Goal: Task Accomplishment & Management: Manage account settings

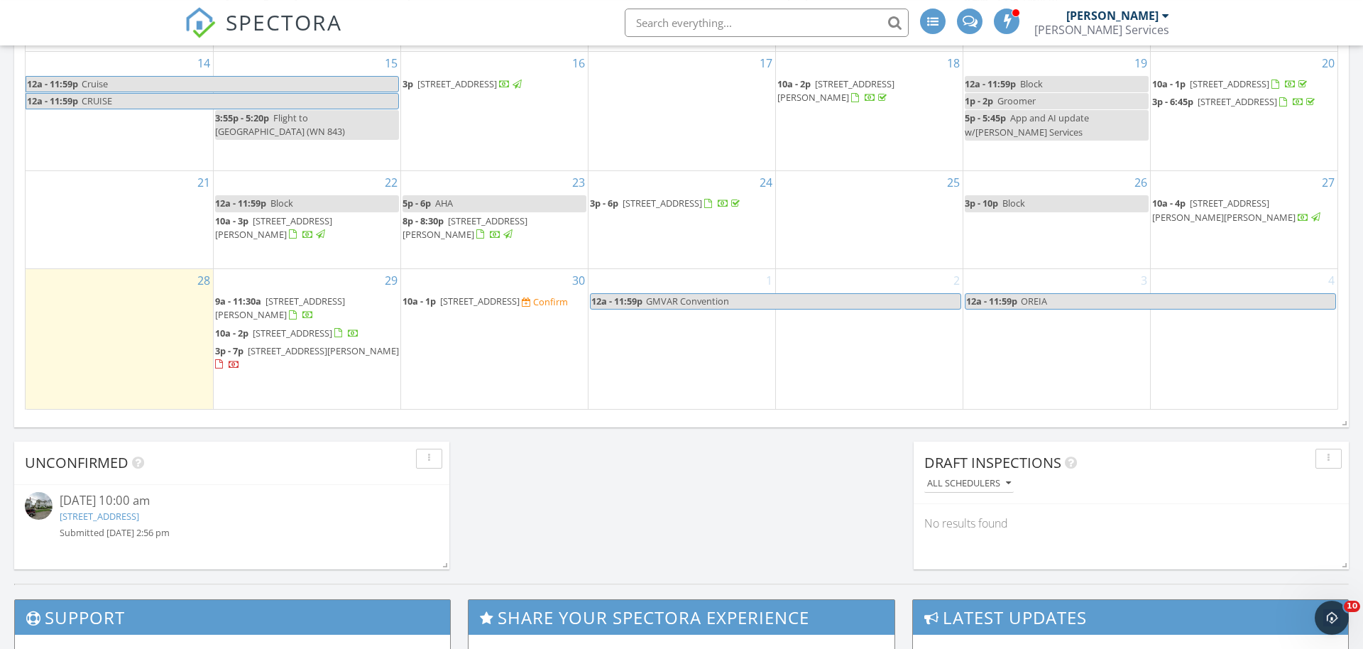
scroll to position [1014, 0]
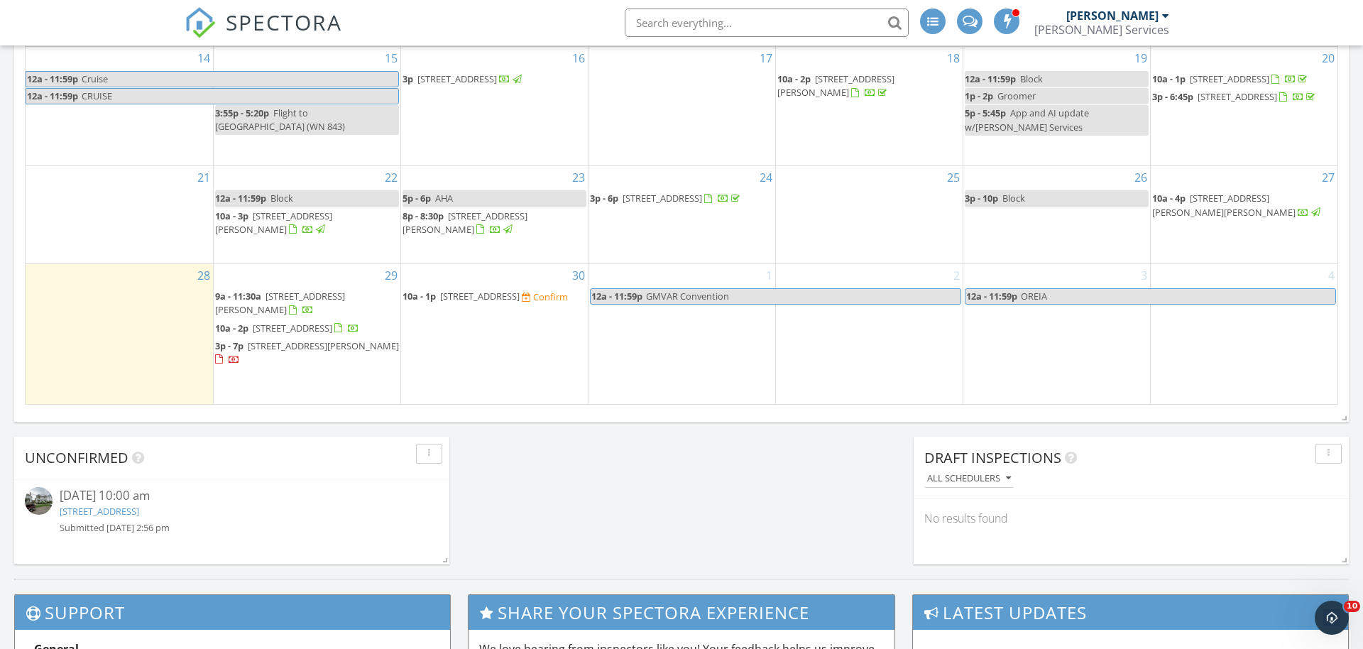
click at [459, 300] on span "11 E St Clair St, Newark 43055" at bounding box center [480, 296] width 80 height 13
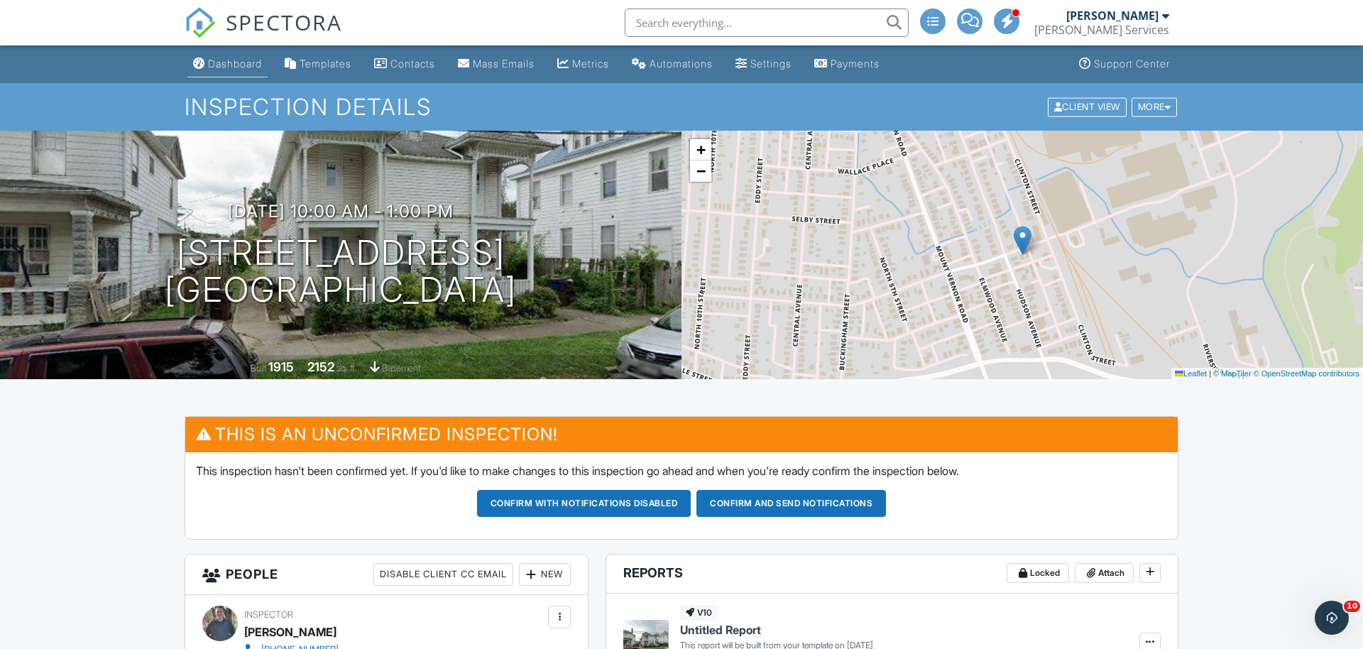
click at [233, 67] on div "Dashboard" at bounding box center [235, 64] width 54 height 12
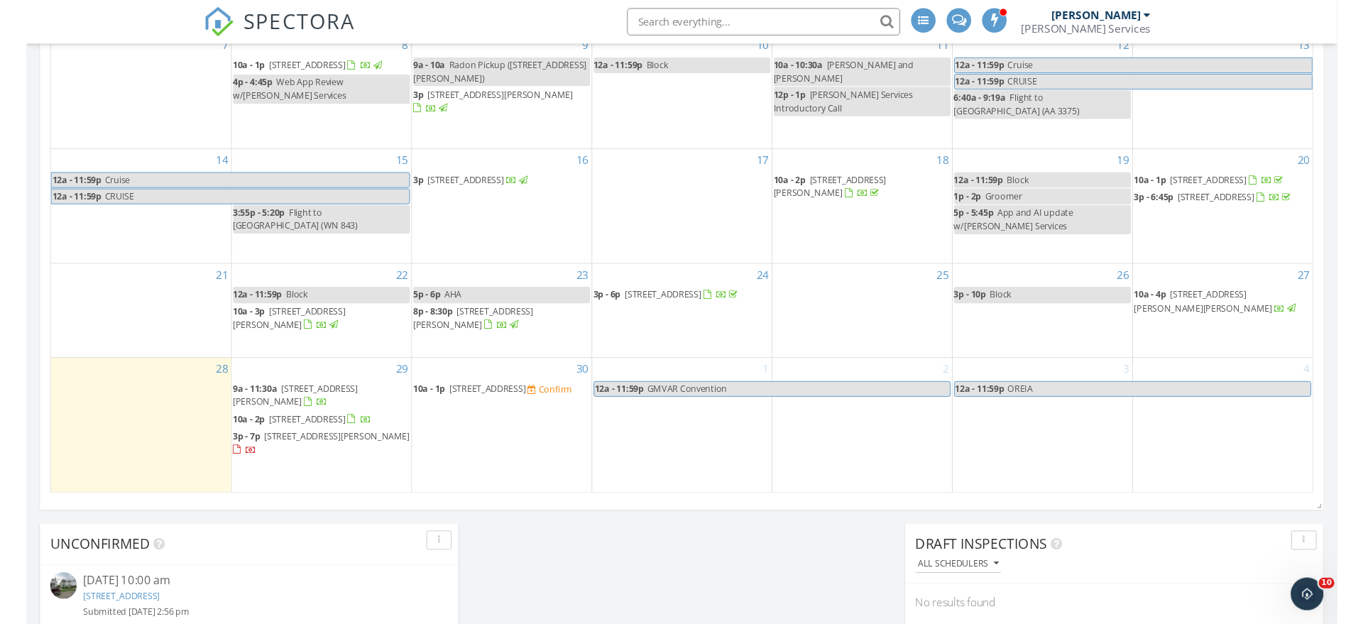
scroll to position [942, 0]
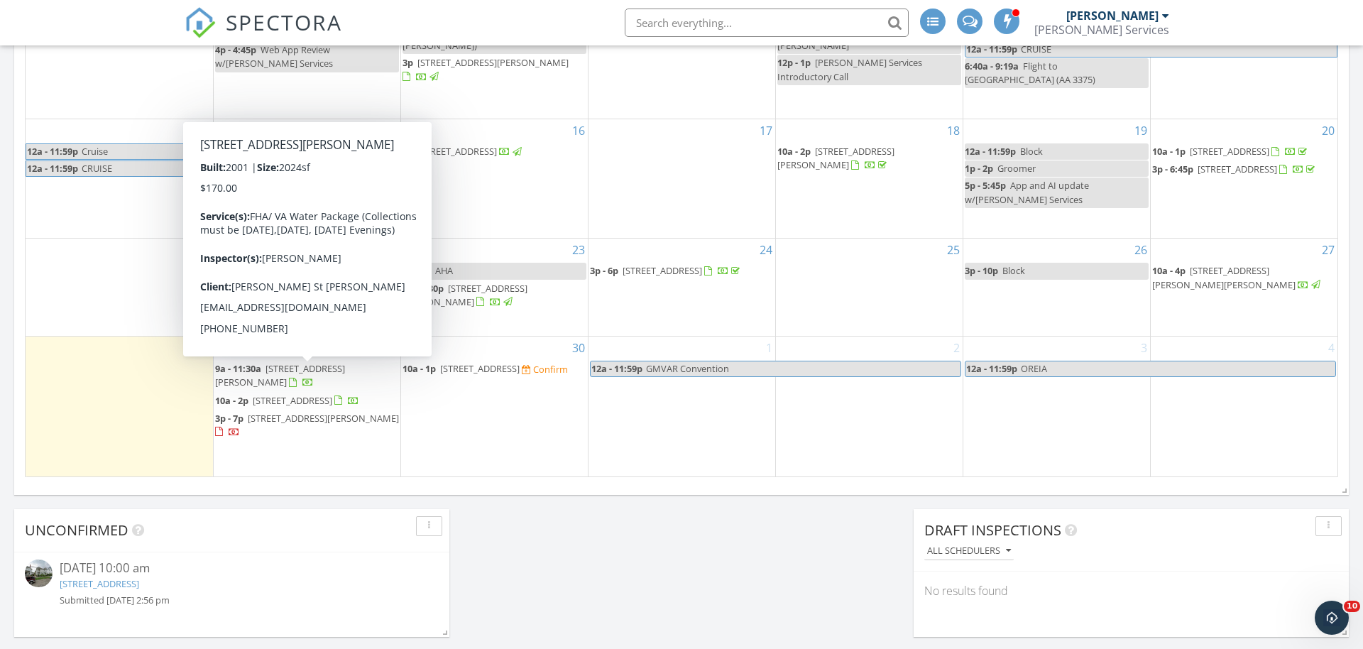
click at [254, 373] on span "9a - 11:30a" at bounding box center [238, 368] width 46 height 13
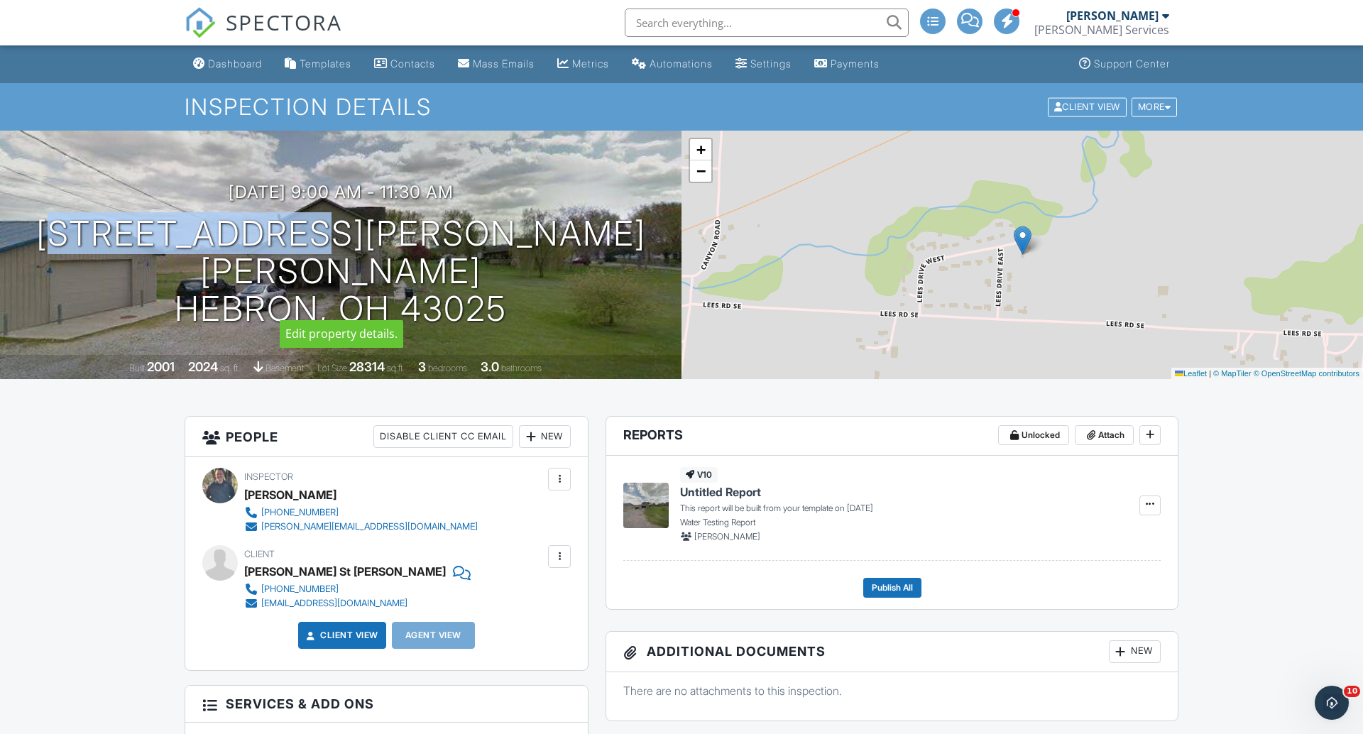
drag, startPoint x: 231, startPoint y: 256, endPoint x: 450, endPoint y: 265, distance: 218.9
click at [452, 256] on h1 "68 LEES DR SE HEBRON, OH 43025" at bounding box center [341, 271] width 636 height 112
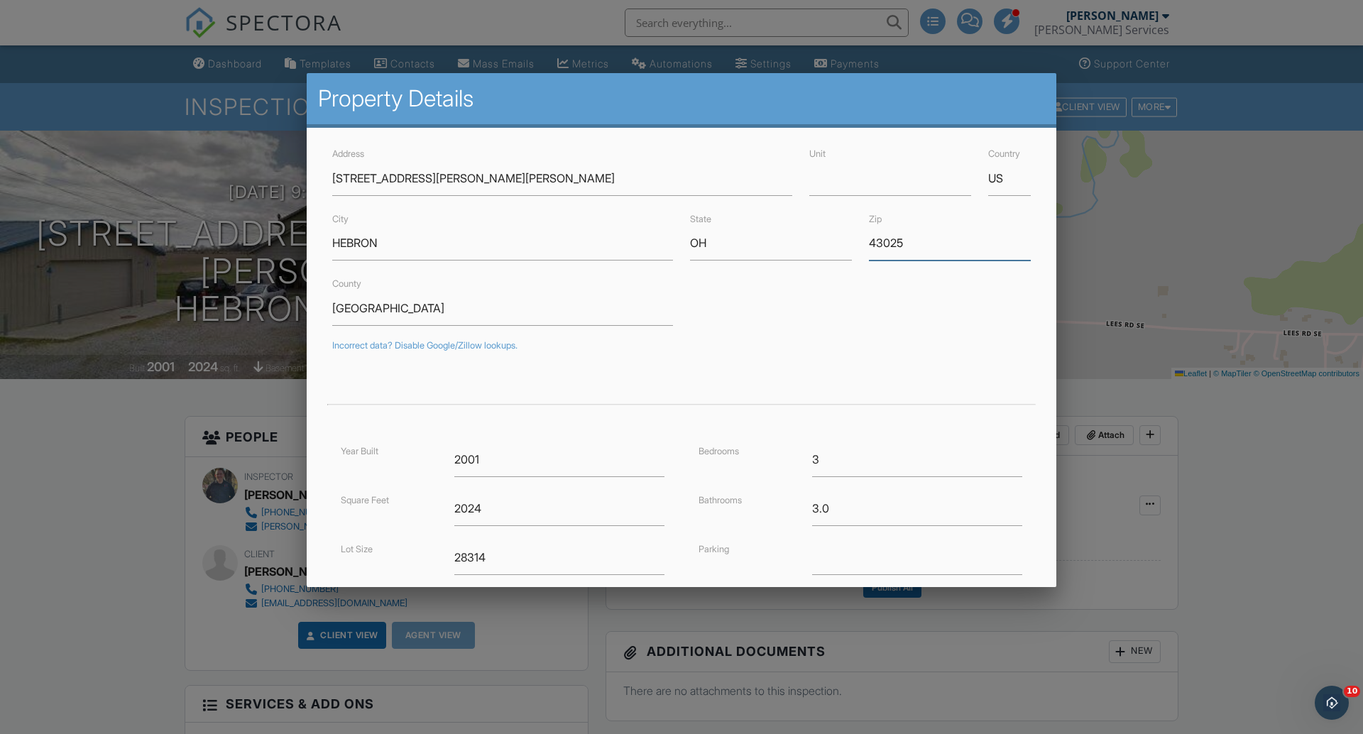
click at [912, 244] on input "43025" at bounding box center [950, 243] width 162 height 35
drag, startPoint x: 63, startPoint y: 425, endPoint x: 72, endPoint y: 413, distance: 15.4
click at [64, 423] on div at bounding box center [681, 388] width 1363 height 918
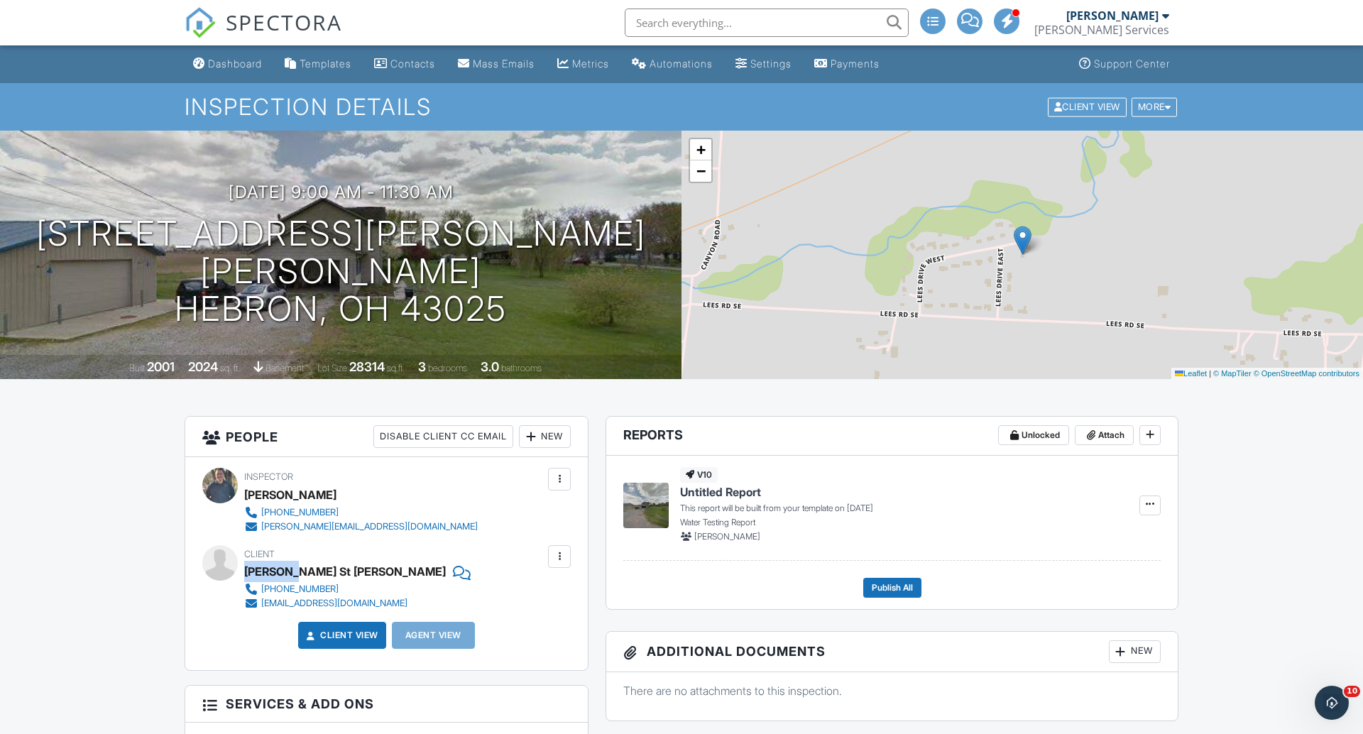
drag, startPoint x: 246, startPoint y: 569, endPoint x: 290, endPoint y: 565, distance: 44.9
click at [290, 565] on div "[PERSON_NAME] St [PERSON_NAME]" at bounding box center [345, 571] width 202 height 21
click at [245, 574] on div "Client Russell St John 740-405-5551 freebird7159@outlook.com" at bounding box center [386, 577] width 369 height 65
drag, startPoint x: 245, startPoint y: 573, endPoint x: 285, endPoint y: 569, distance: 40.7
click at [285, 569] on div "Russell St John" at bounding box center [345, 571] width 202 height 21
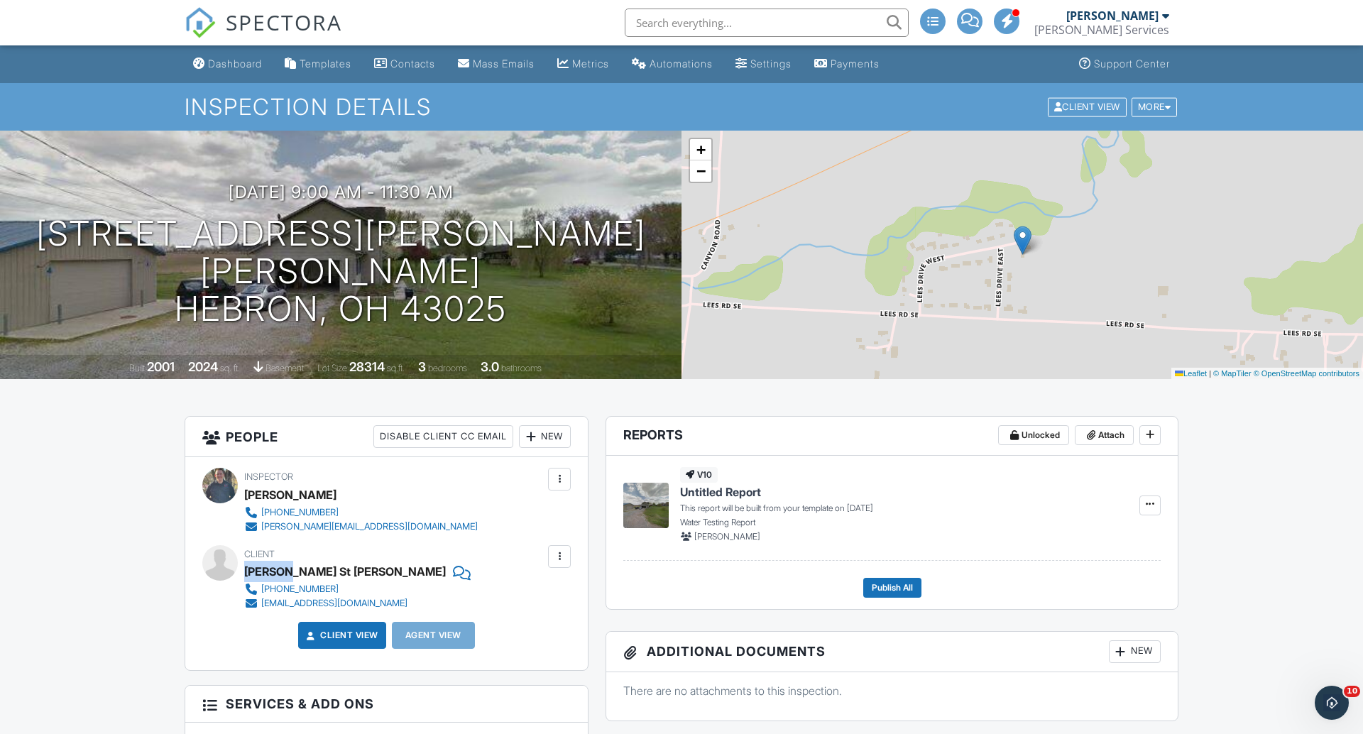
copy div "Russell"
drag, startPoint x: 288, startPoint y: 573, endPoint x: 329, endPoint y: 573, distance: 41.2
click at [329, 573] on div "Russell St John" at bounding box center [345, 571] width 202 height 21
copy div "St John"
drag, startPoint x: 386, startPoint y: 609, endPoint x: 258, endPoint y: 616, distance: 128.0
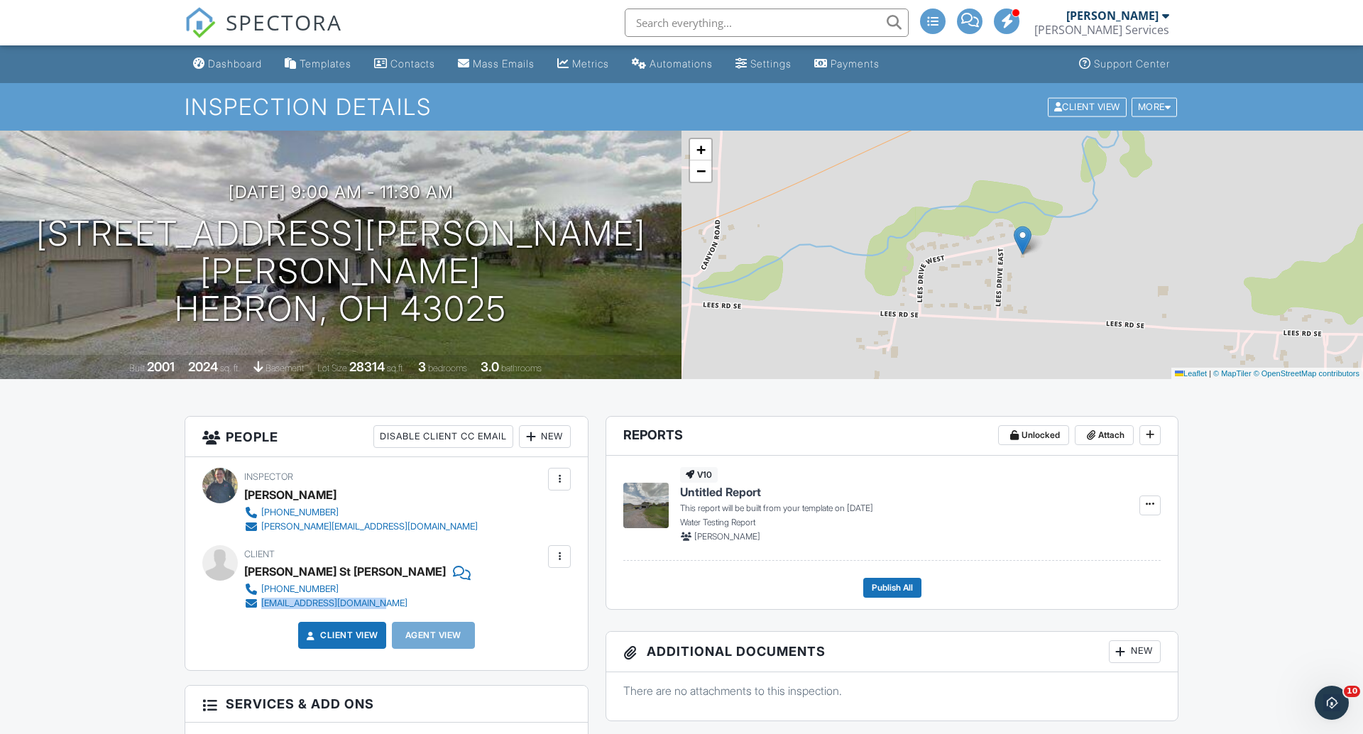
click at [258, 616] on div "Inspector Mathew Mahon (740) 868-9386 mathew@mahonservices.com Make Invisible M…" at bounding box center [386, 563] width 403 height 213
copy link "freebird7159@outlook.com"
click at [253, 56] on link "Dashboard" at bounding box center [227, 64] width 80 height 26
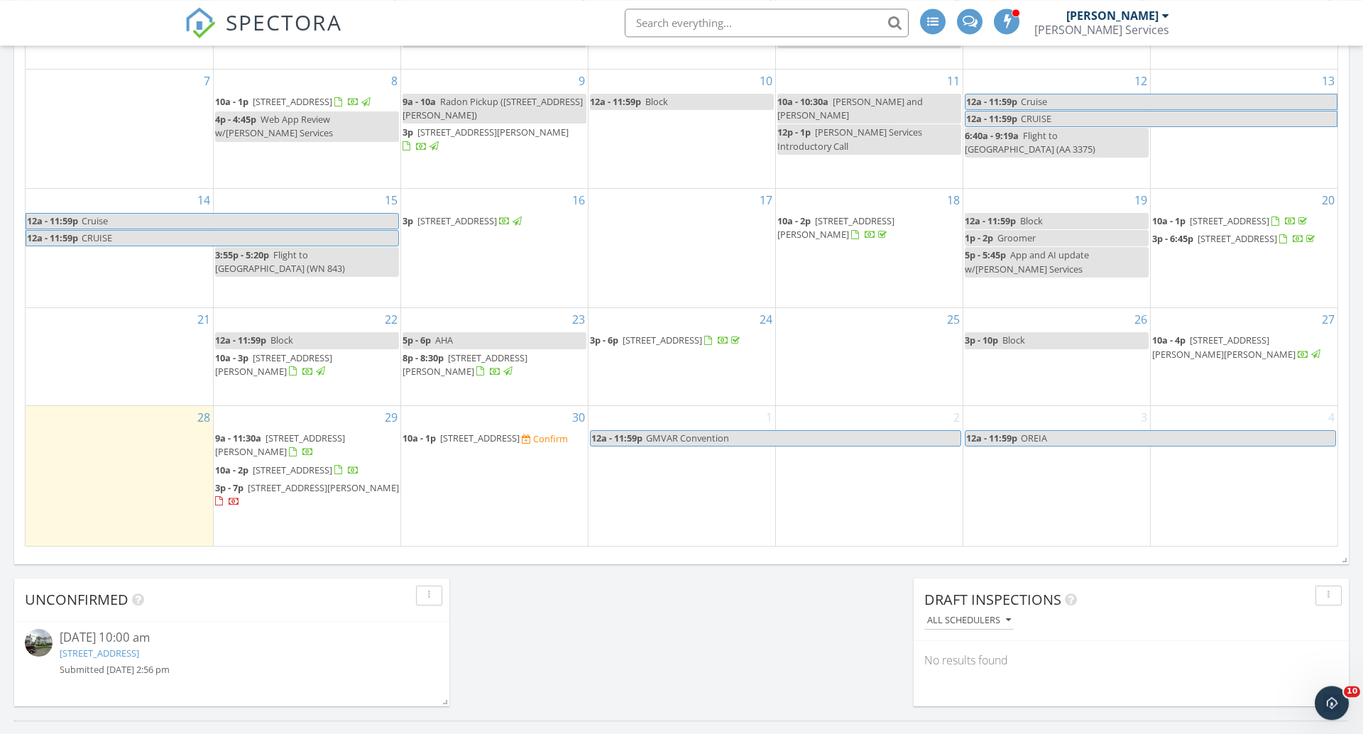
scroll to position [907, 0]
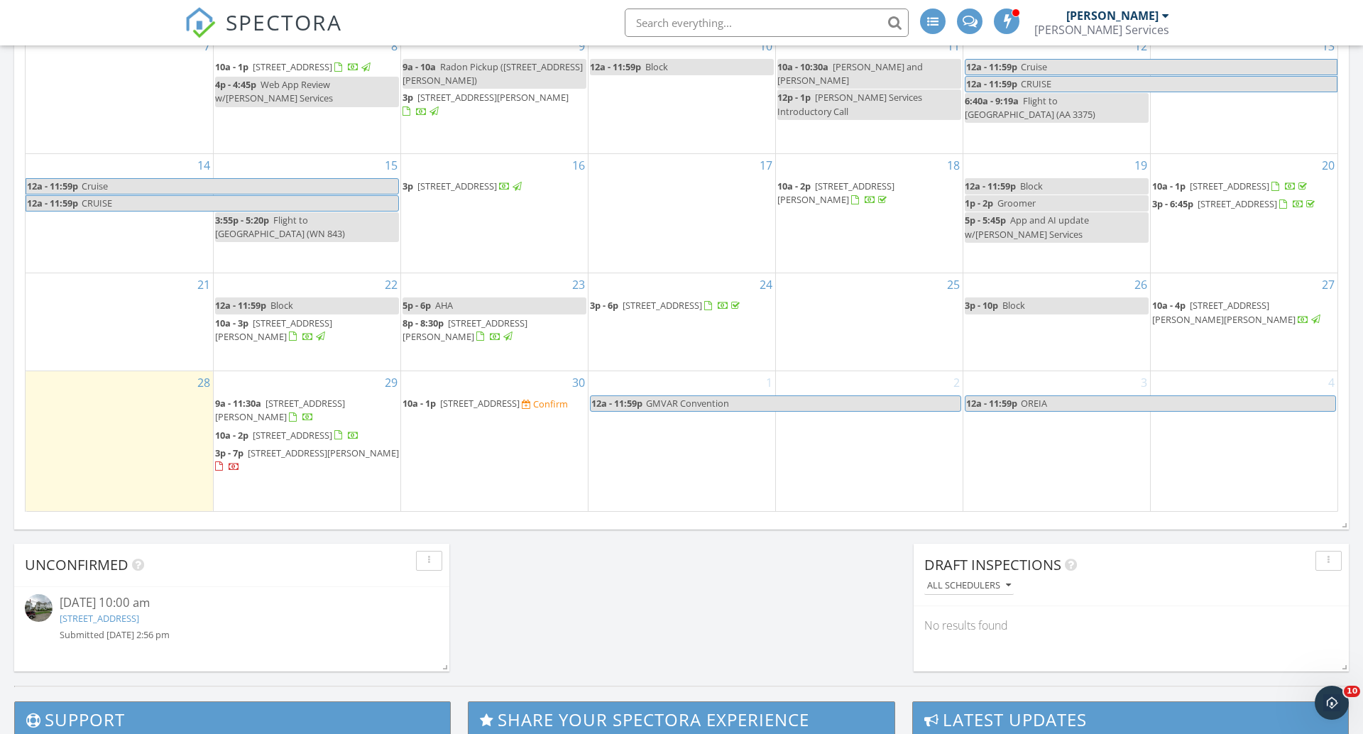
click at [479, 410] on span "[STREET_ADDRESS]" at bounding box center [480, 403] width 80 height 13
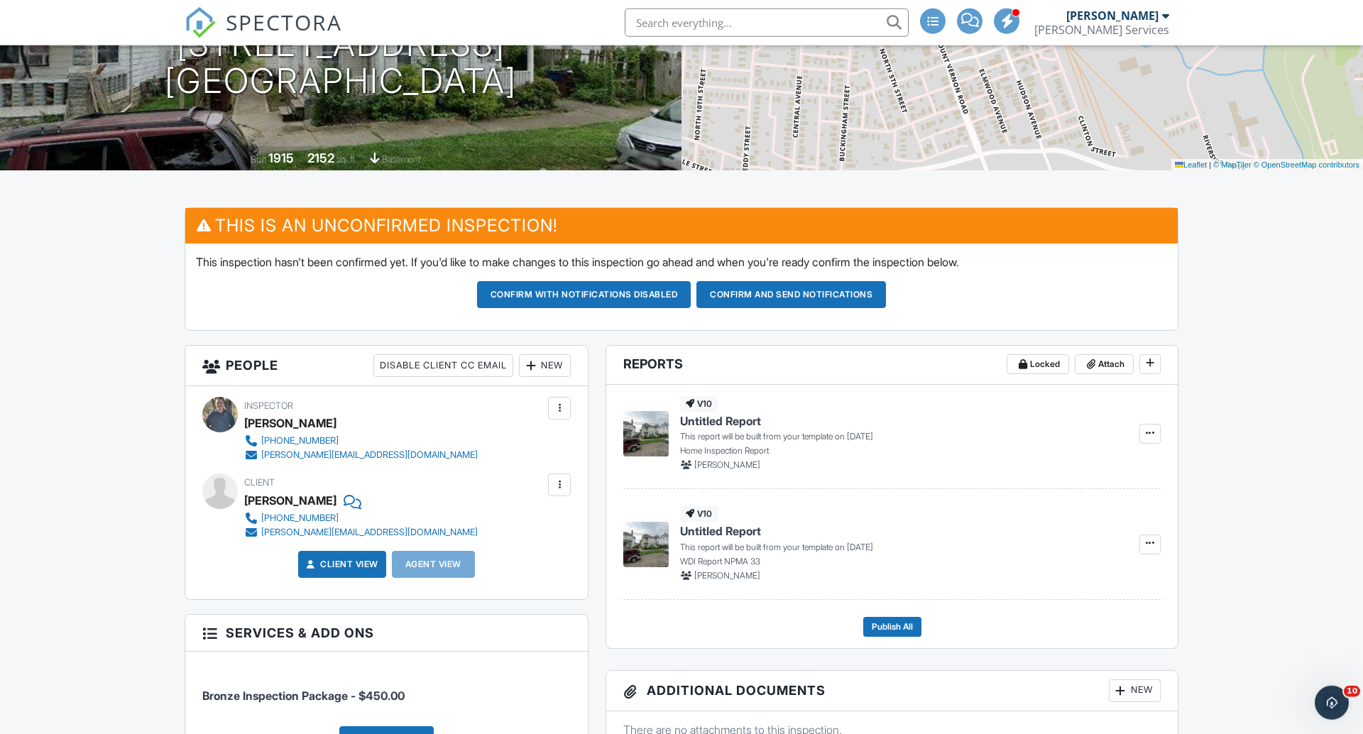
scroll to position [217, 0]
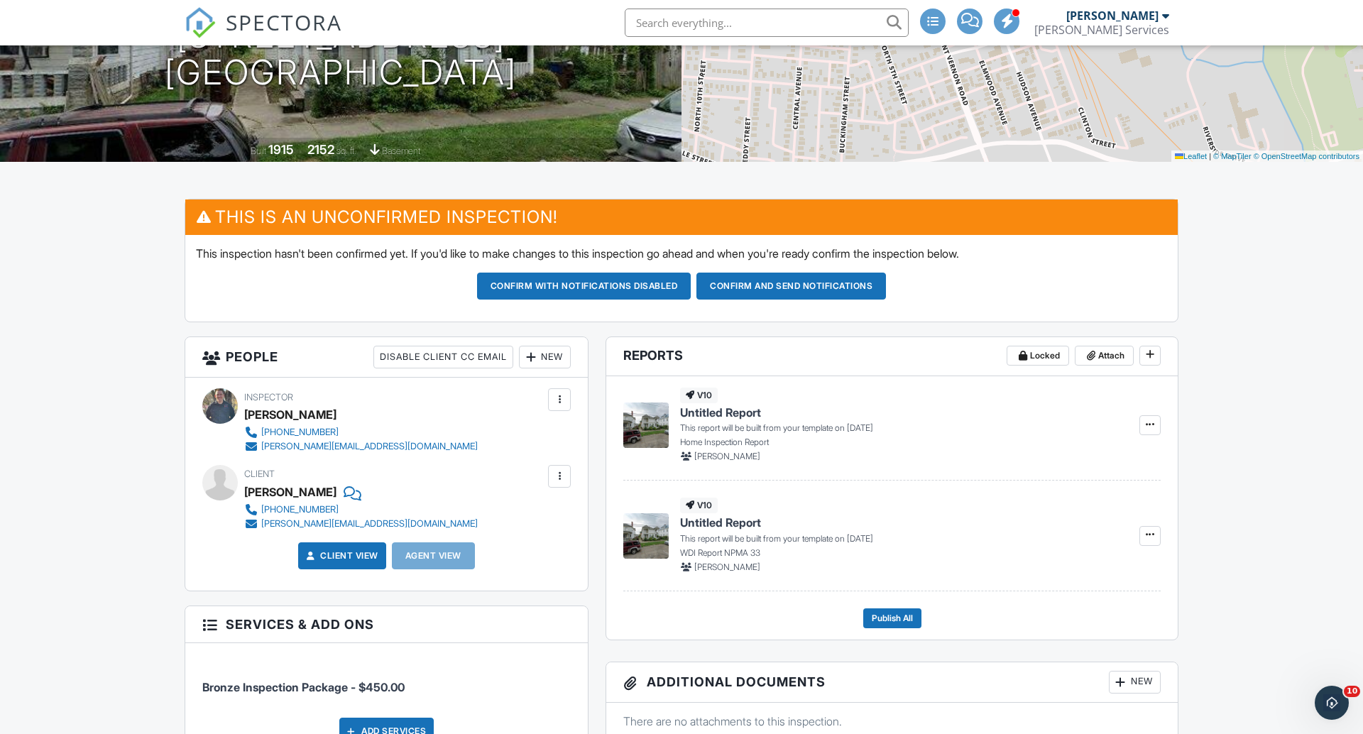
click at [524, 359] on div at bounding box center [531, 357] width 14 height 14
click at [563, 435] on li "Client's Agent" at bounding box center [596, 436] width 140 height 36
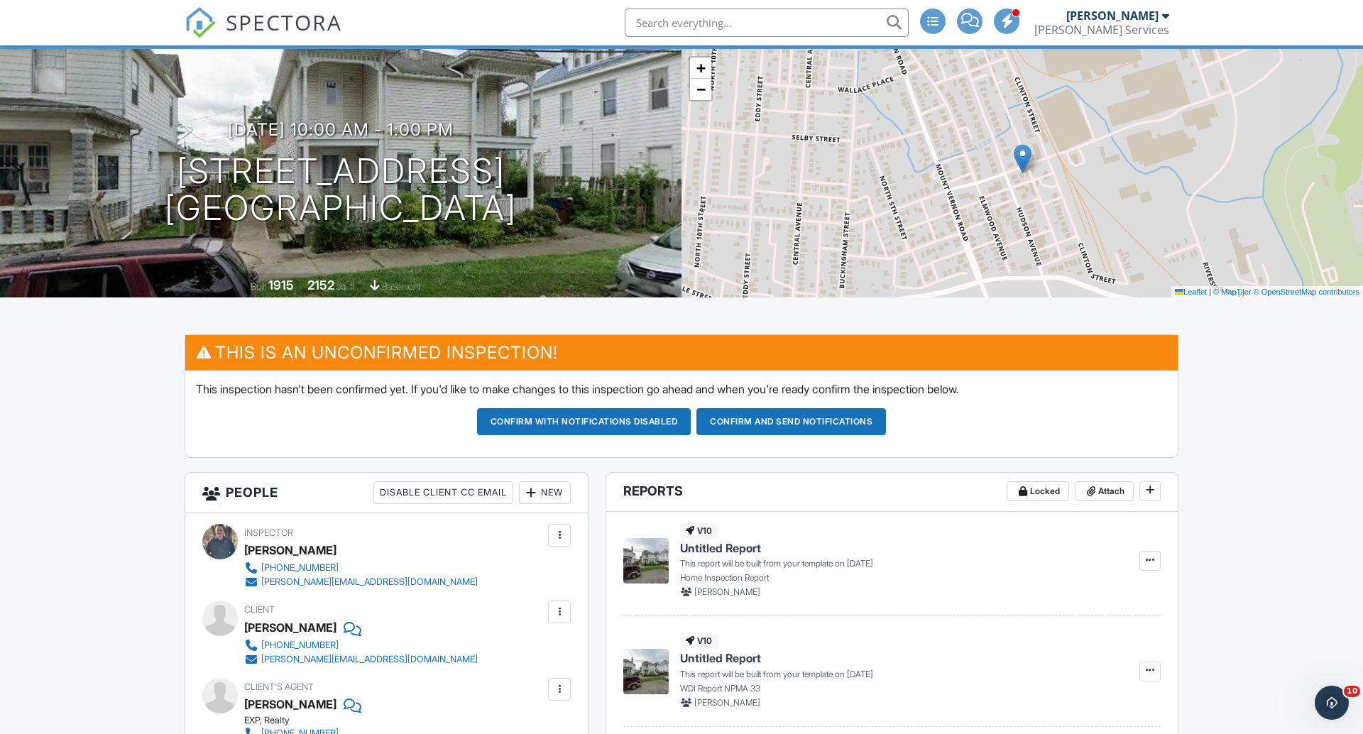
scroll to position [72, 0]
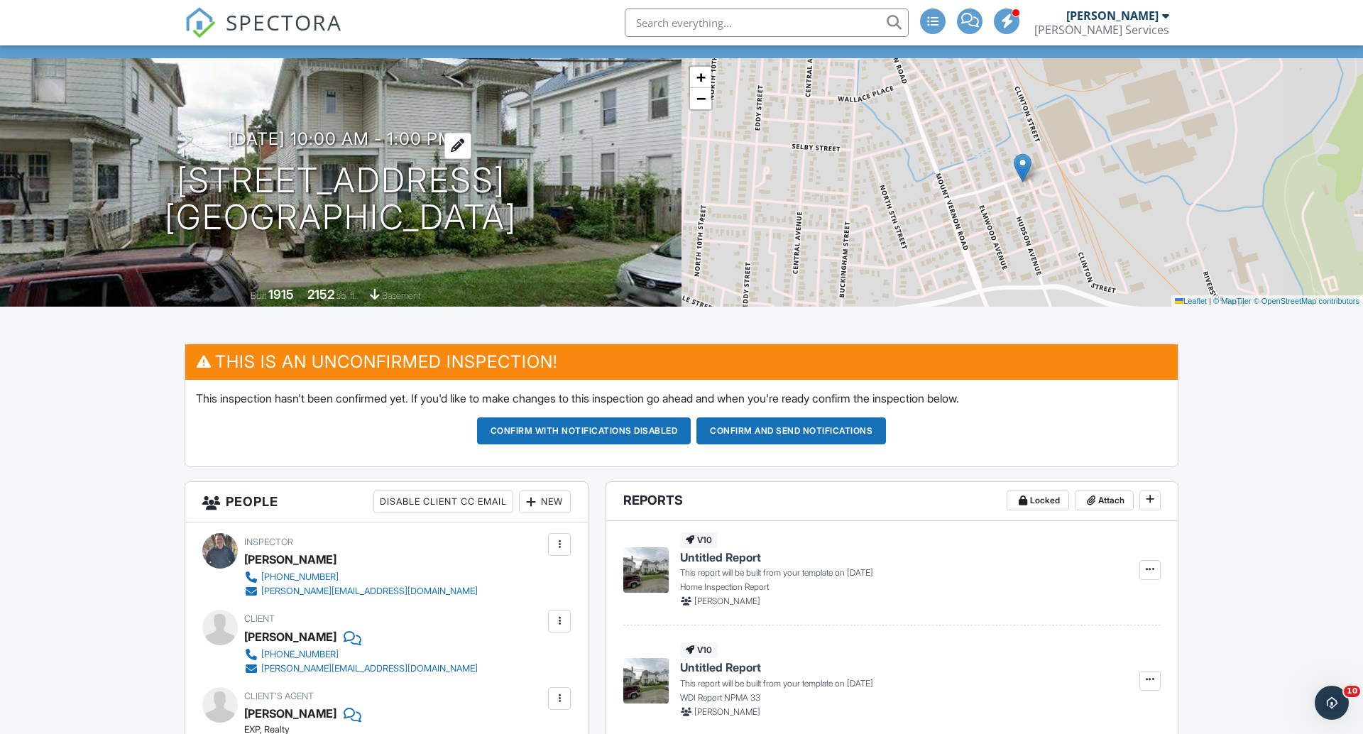
click at [406, 145] on h3 "[DATE] 10:00 am - 1:00 pm" at bounding box center [341, 138] width 226 height 19
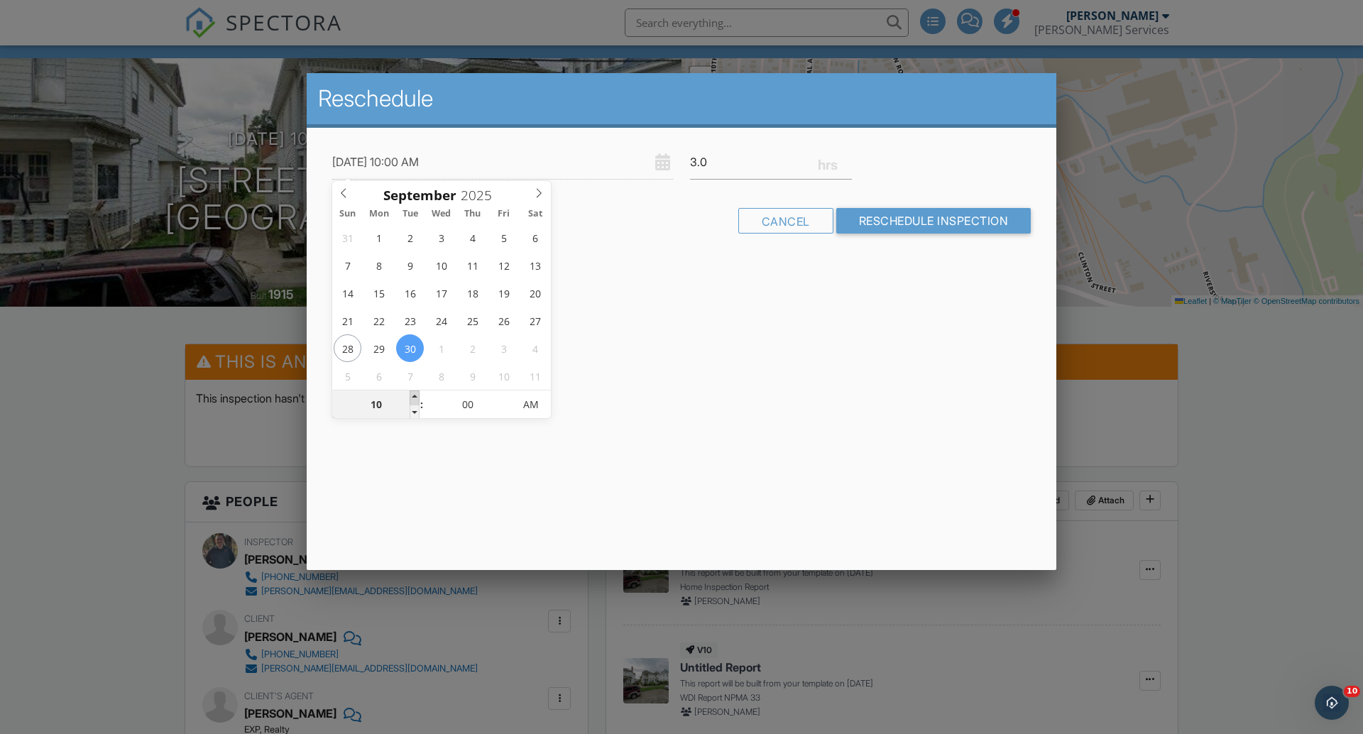
type input "09/30/2025 11:00 AM"
type input "11"
click at [411, 395] on span at bounding box center [415, 398] width 10 height 14
type input "09/30/2025 12:00 PM"
type input "12"
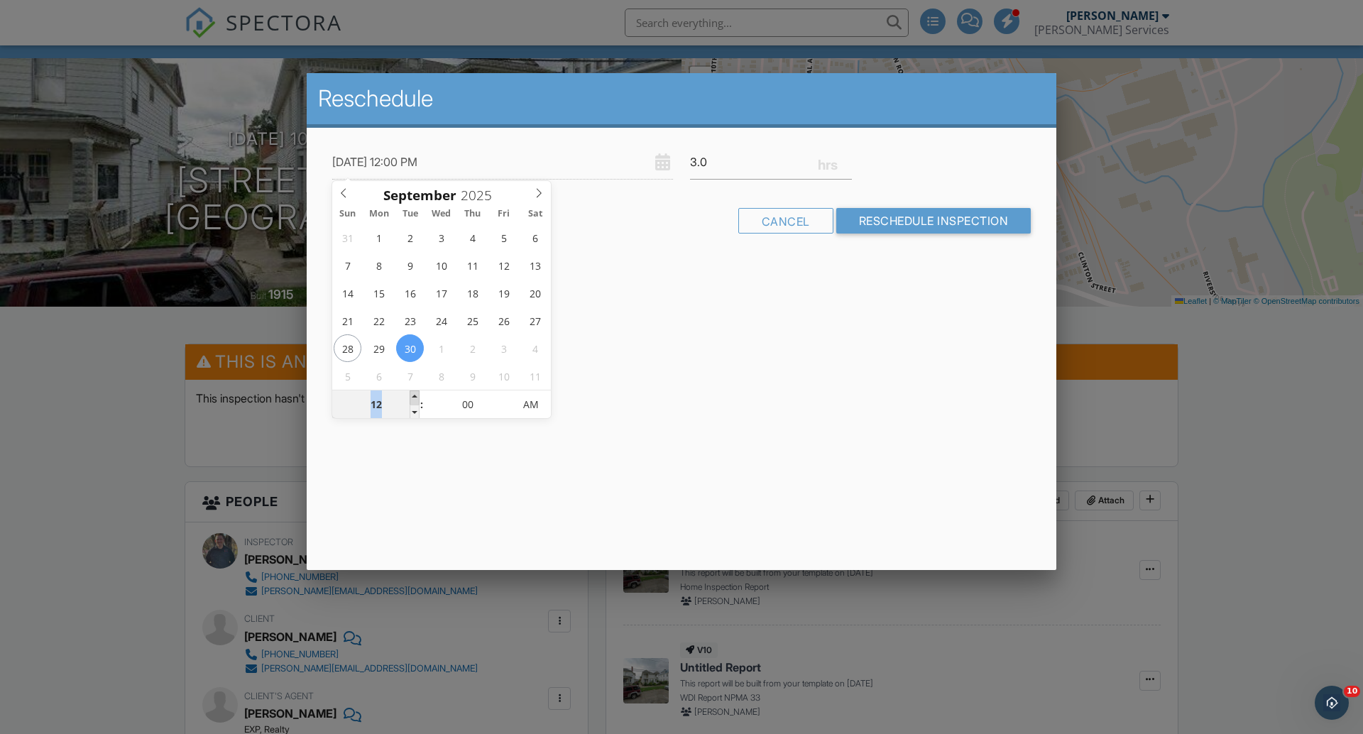
click at [411, 395] on span at bounding box center [415, 398] width 10 height 14
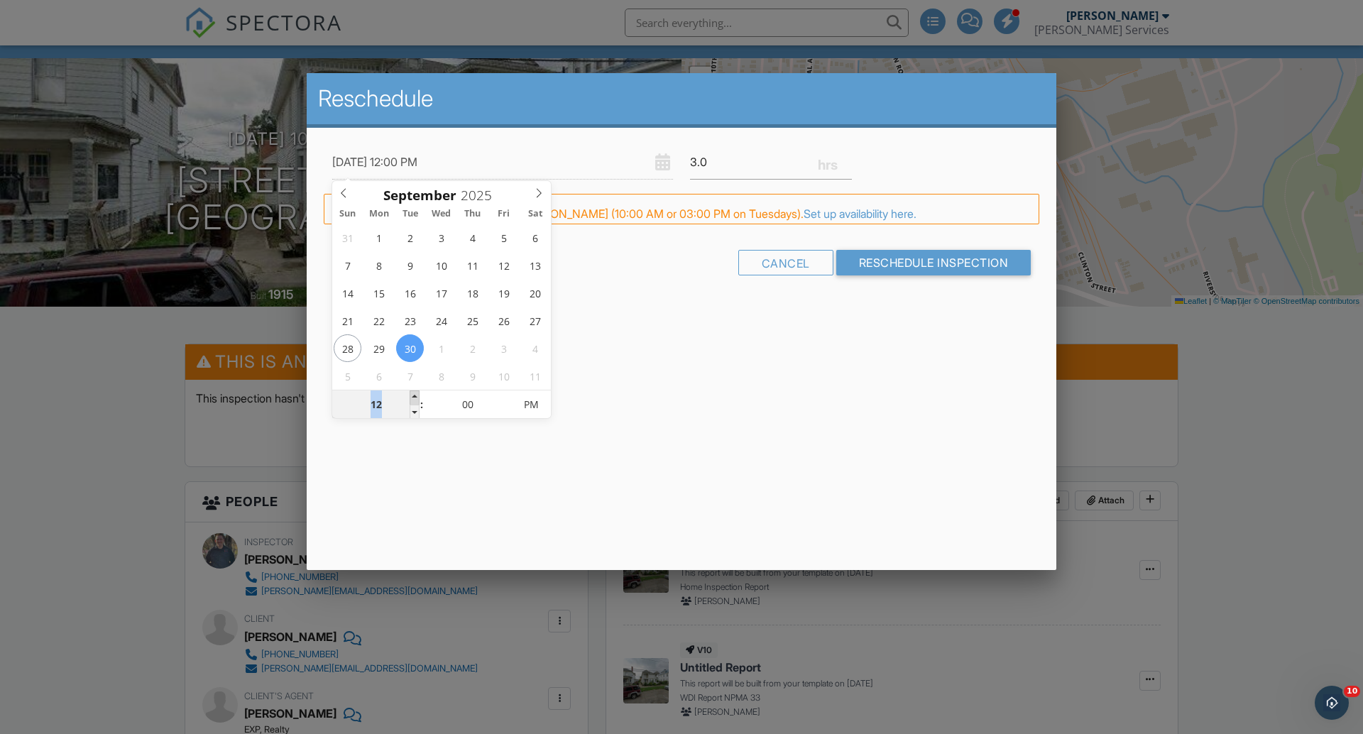
type input "09/30/2025 1:00 PM"
type input "01"
click at [411, 395] on span at bounding box center [415, 398] width 10 height 14
type input "09/30/2025 2:00 PM"
type input "02"
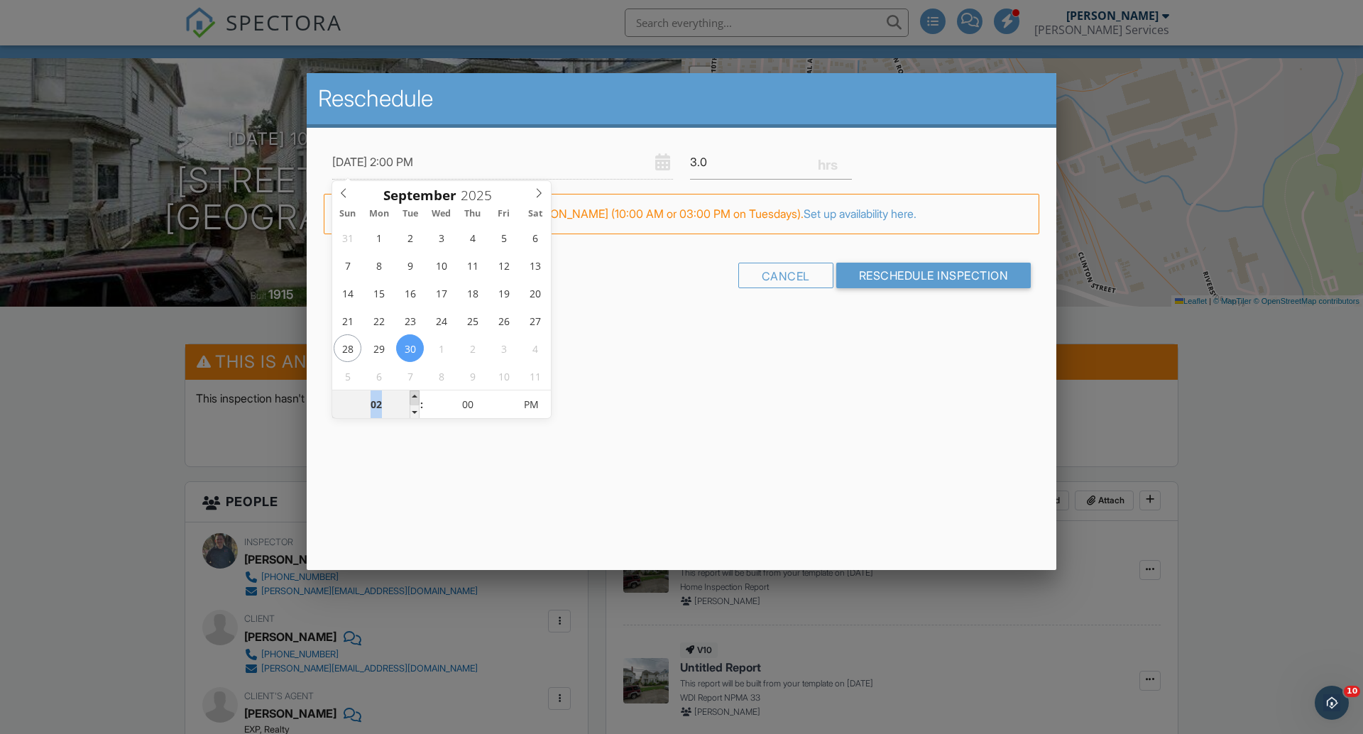
click at [411, 395] on span at bounding box center [415, 398] width 10 height 14
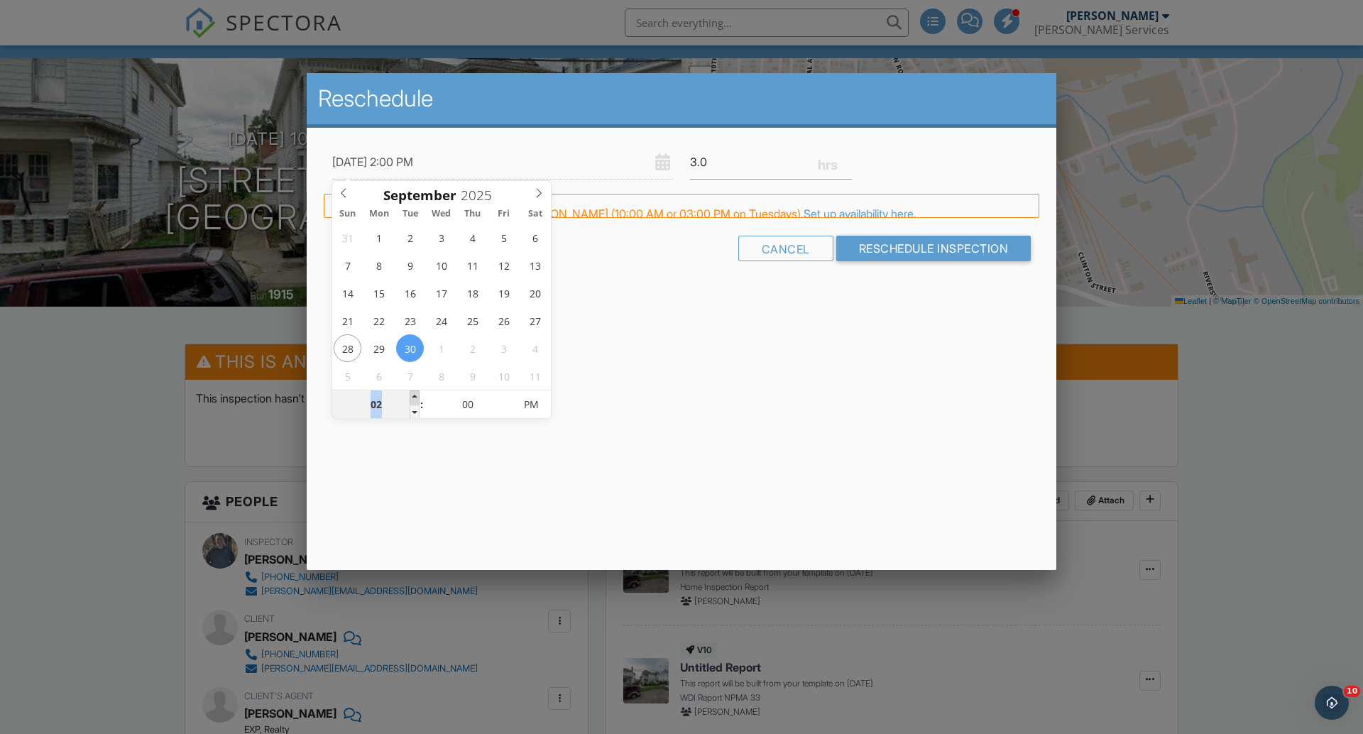
type input "09/30/2025 3:00 PM"
type input "03"
click at [411, 395] on span at bounding box center [415, 398] width 10 height 14
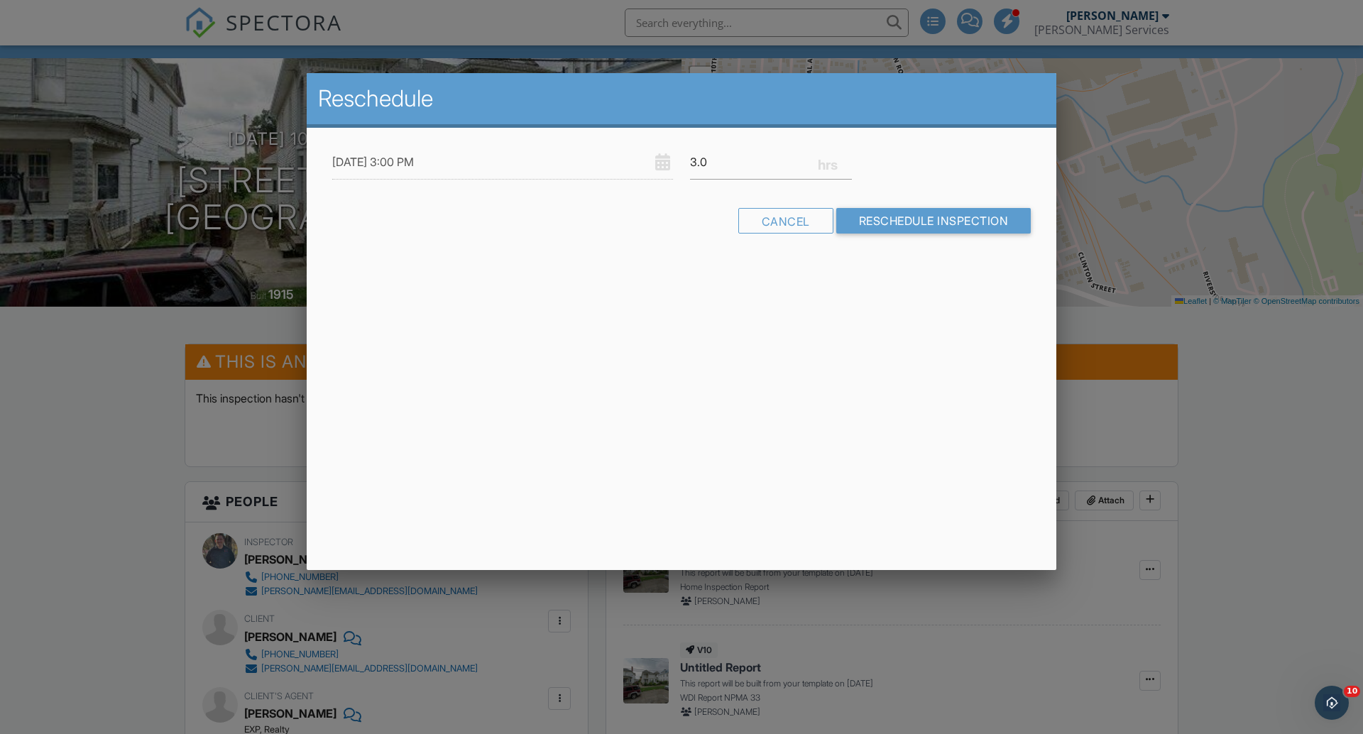
click at [791, 288] on div "Reschedule 09/30/2025 3:00 PM 3.0 Warning: this date/time is in the past. FYI: …" at bounding box center [682, 321] width 750 height 497
click at [887, 227] on input "Reschedule Inspection" at bounding box center [933, 221] width 195 height 26
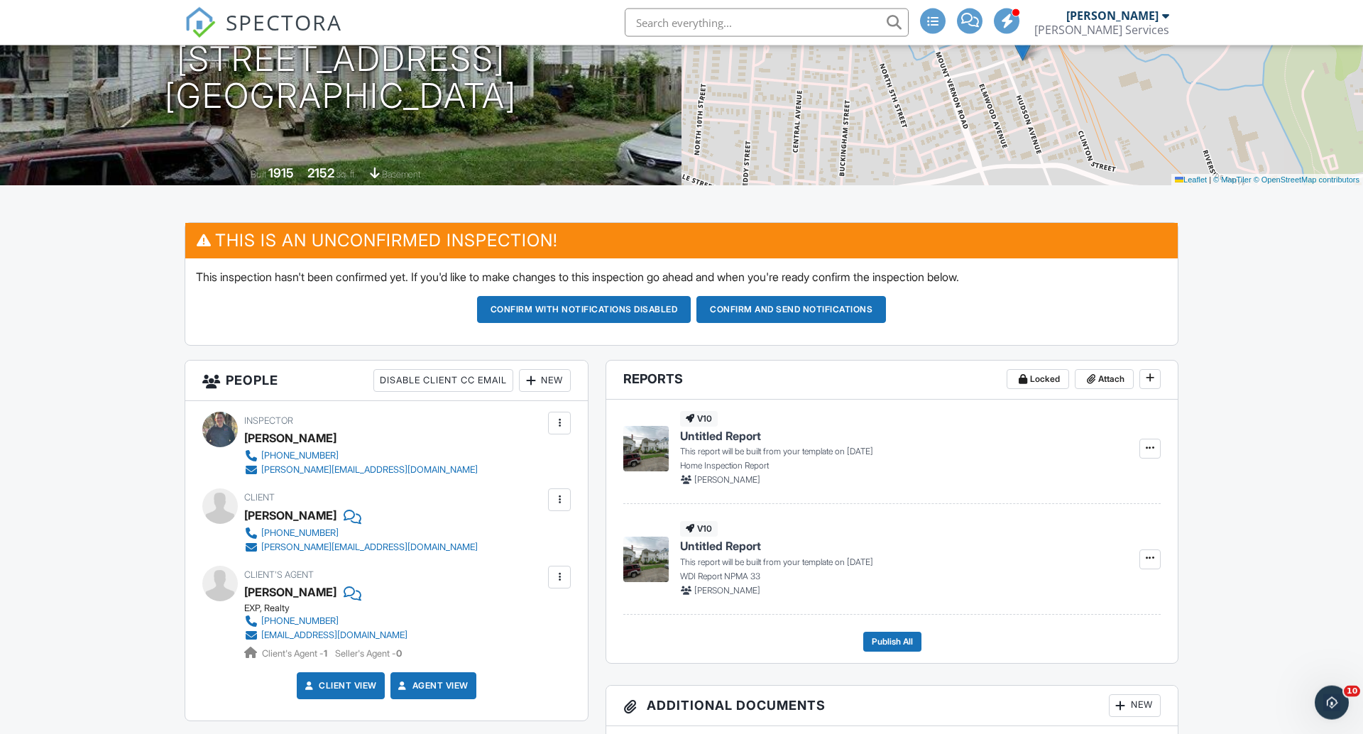
scroll to position [72, 0]
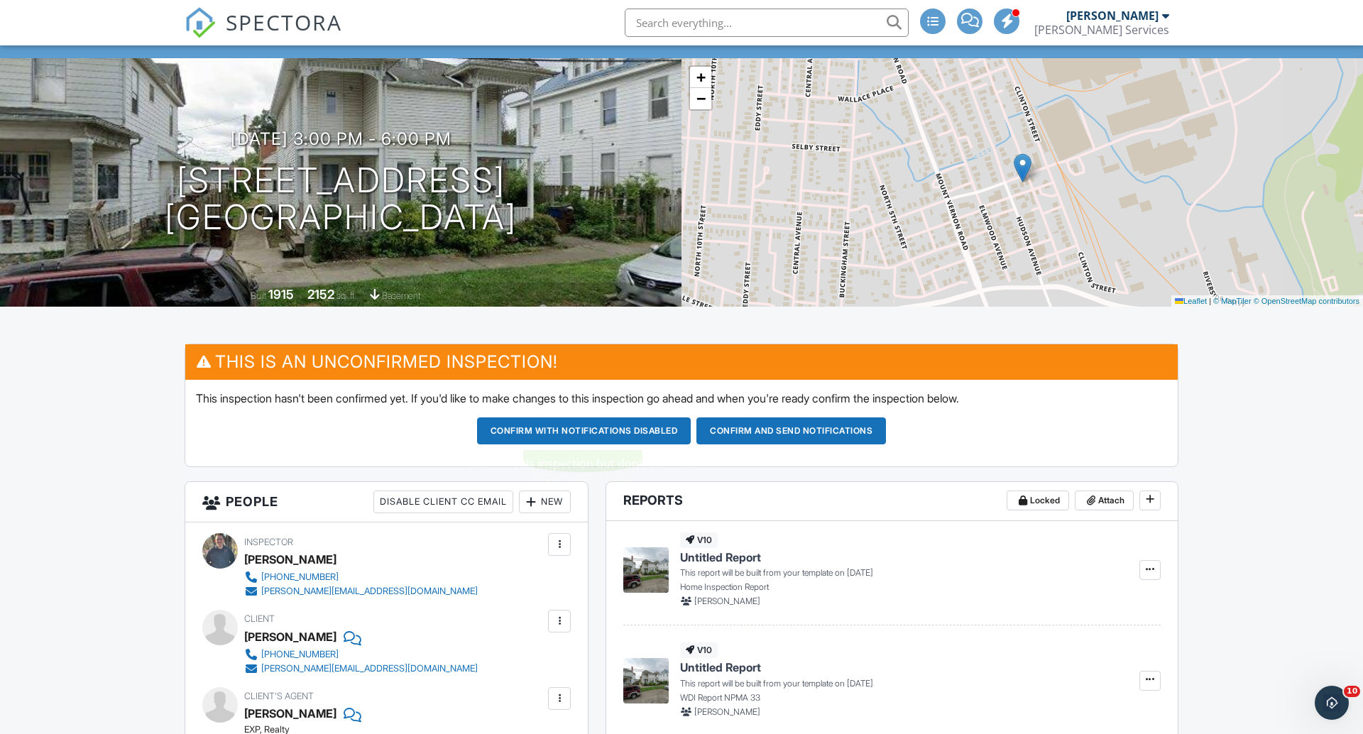
click at [724, 426] on button "Confirm and send notifications" at bounding box center [792, 431] width 190 height 27
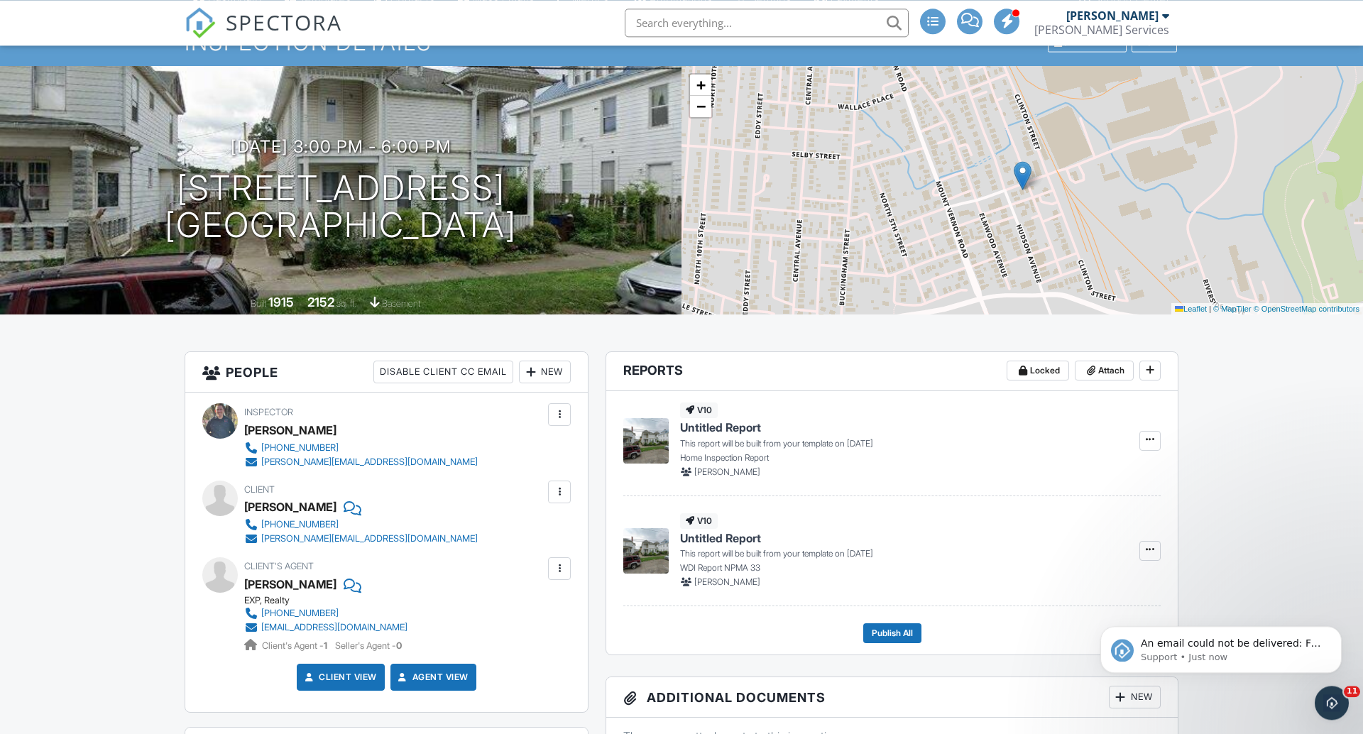
scroll to position [72, 0]
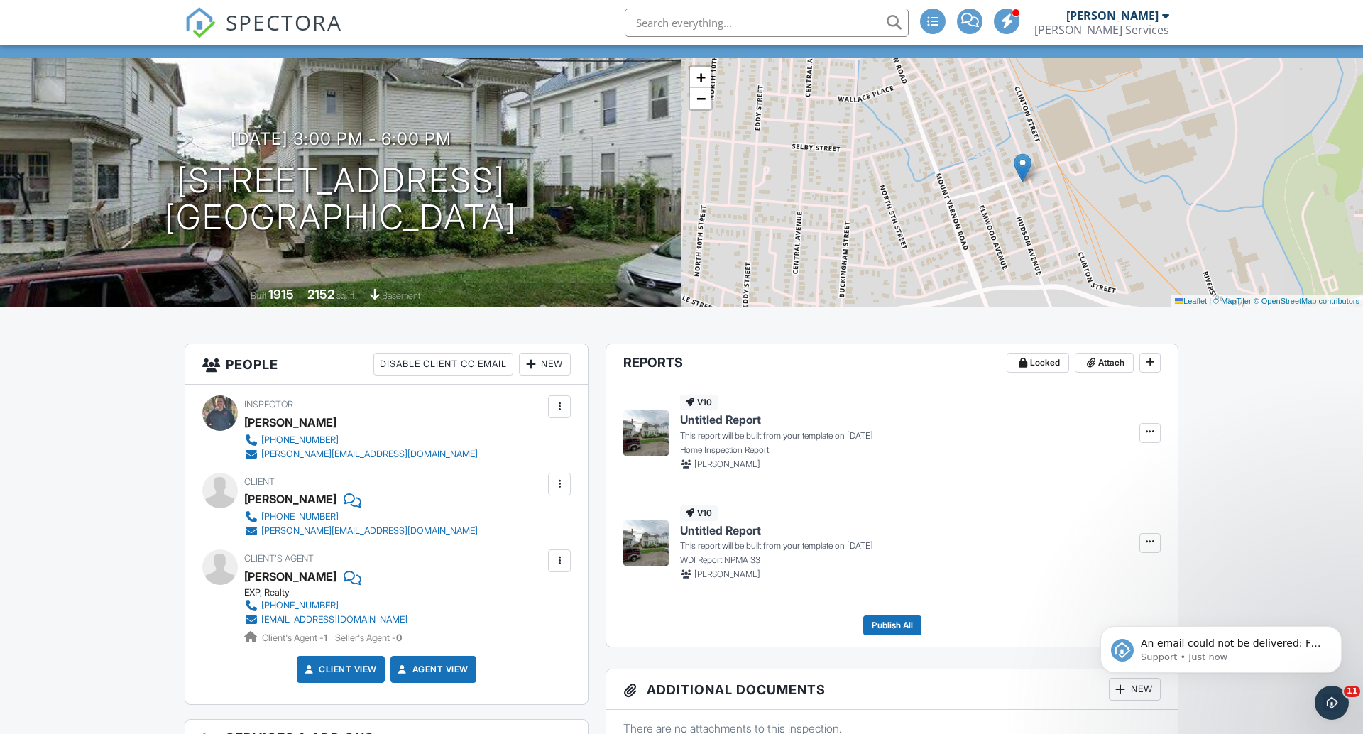
click at [344, 573] on div at bounding box center [351, 576] width 14 height 21
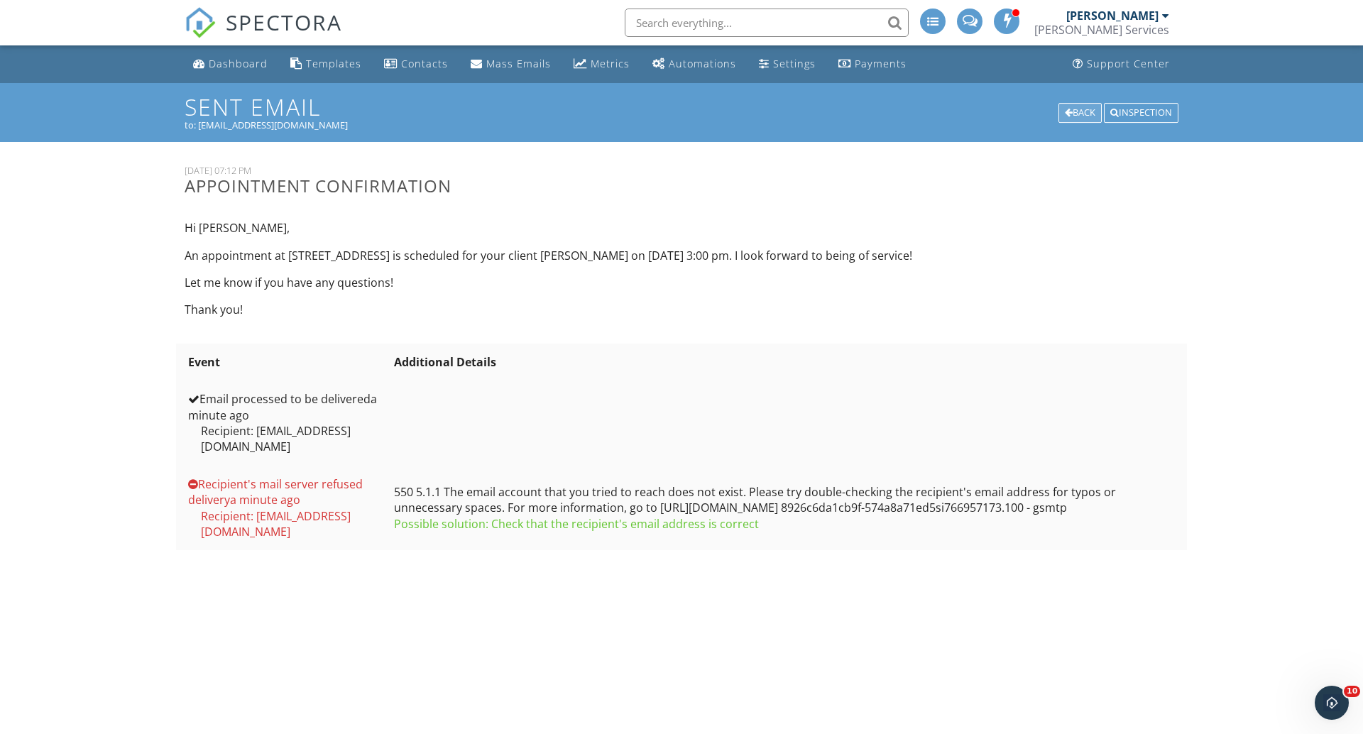
click at [1077, 111] on div "Back" at bounding box center [1080, 113] width 43 height 20
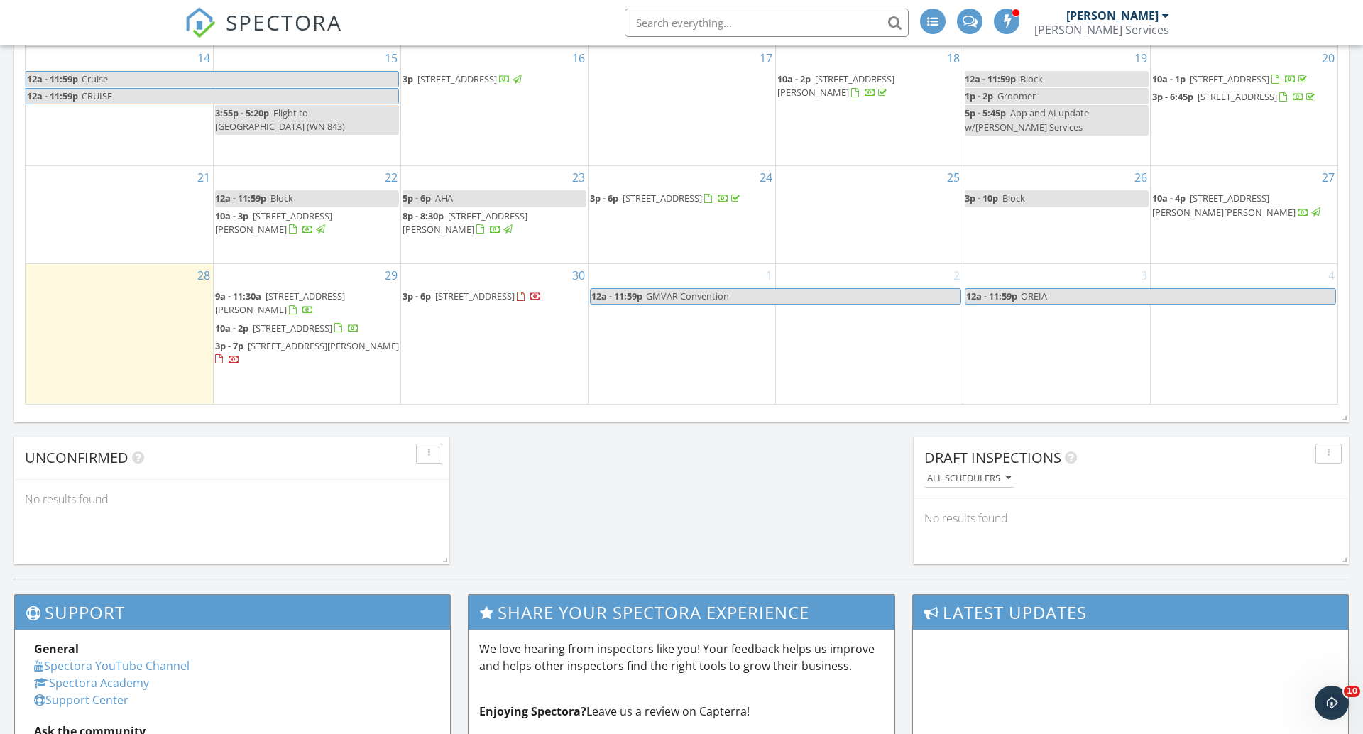
scroll to position [907, 0]
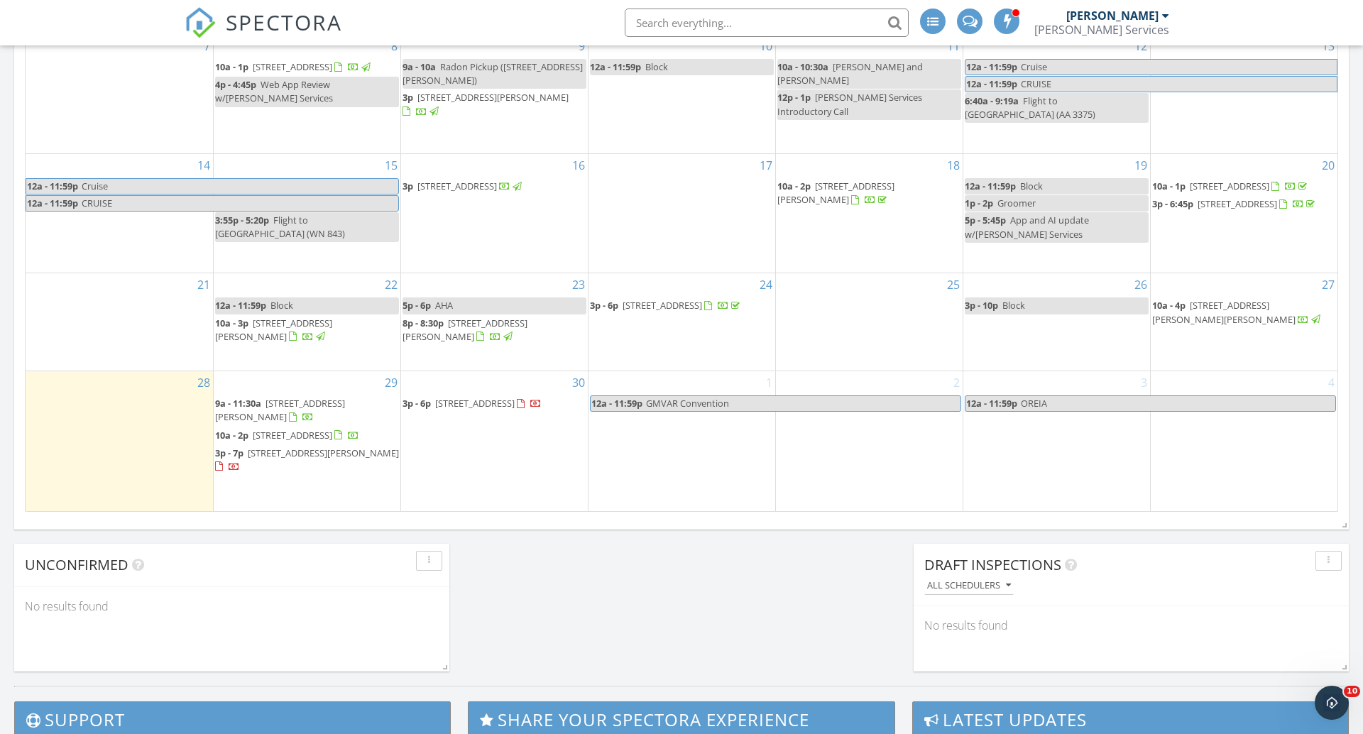
click at [447, 405] on span "11 E St Clair St, Newark 43055" at bounding box center [475, 403] width 80 height 13
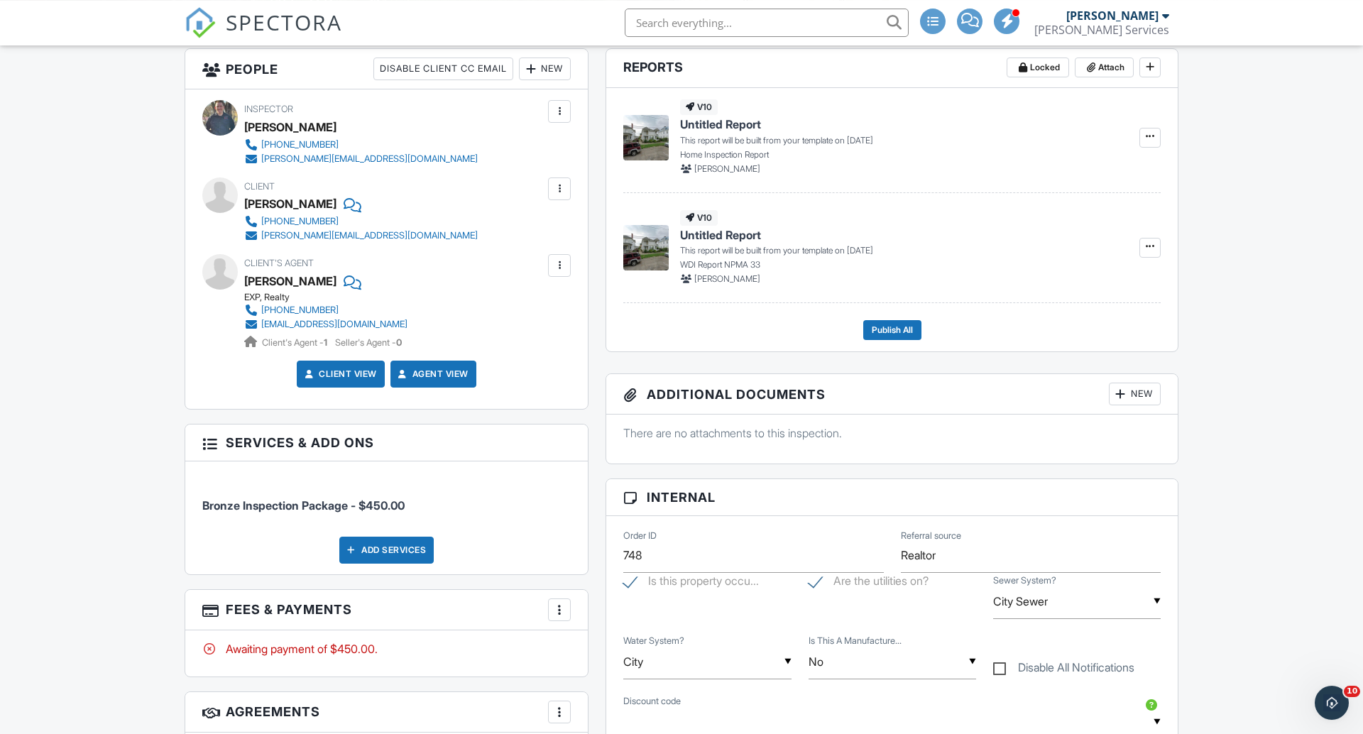
scroll to position [362, 0]
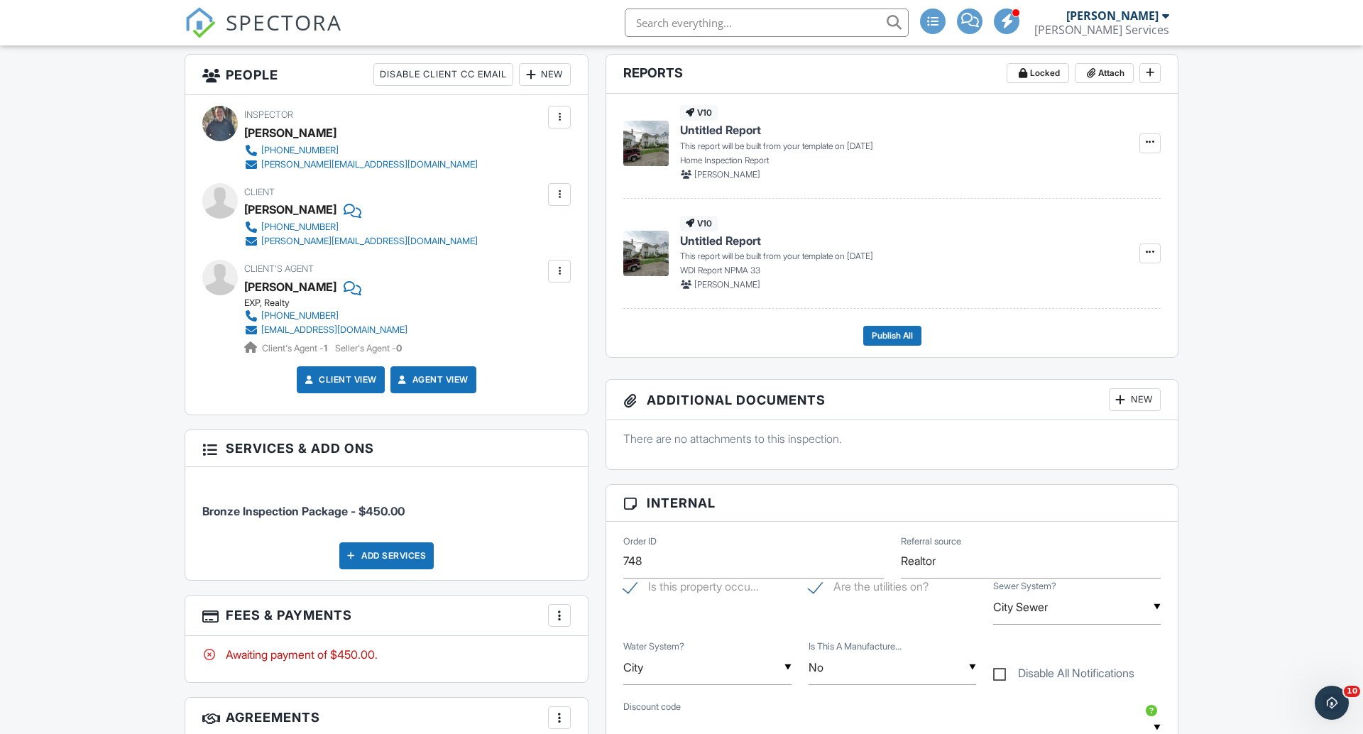
click at [571, 272] on div at bounding box center [559, 271] width 23 height 23
click at [518, 312] on li "Edit" at bounding box center [526, 315] width 72 height 36
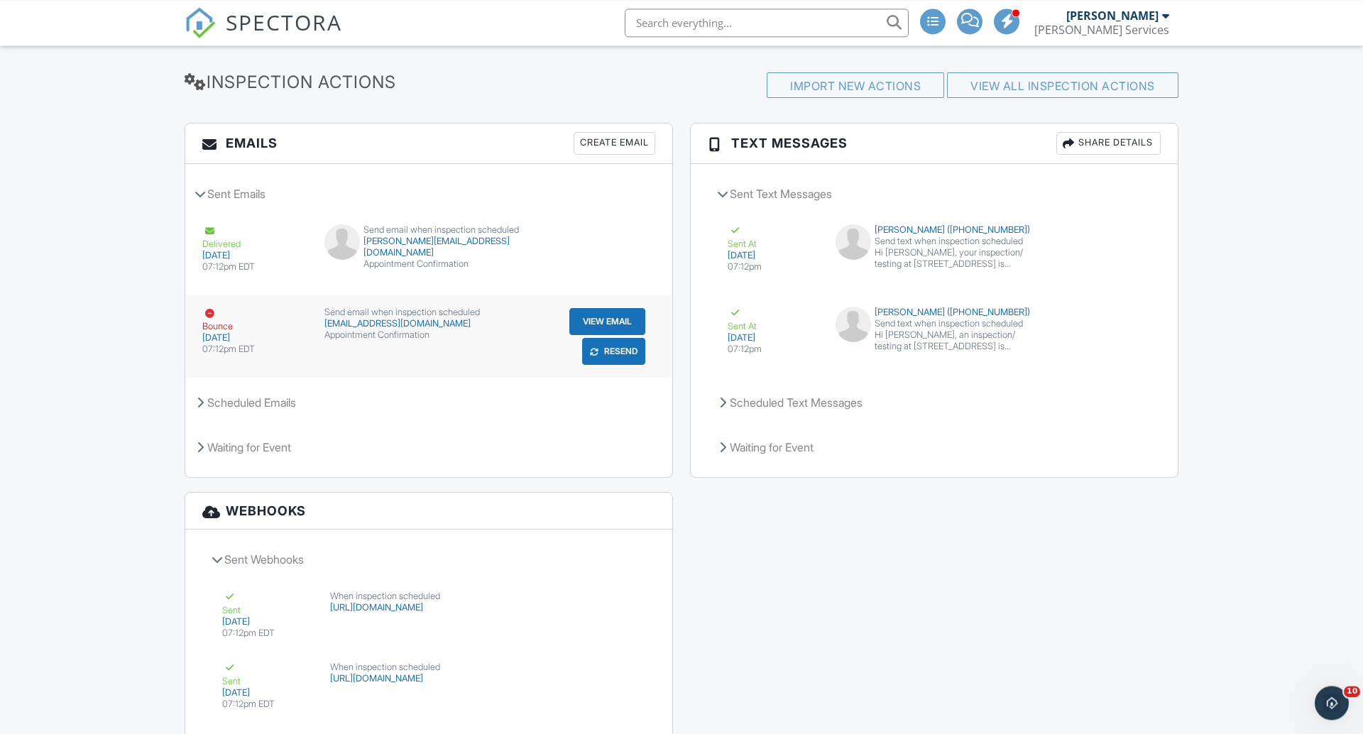
scroll to position [1889, 0]
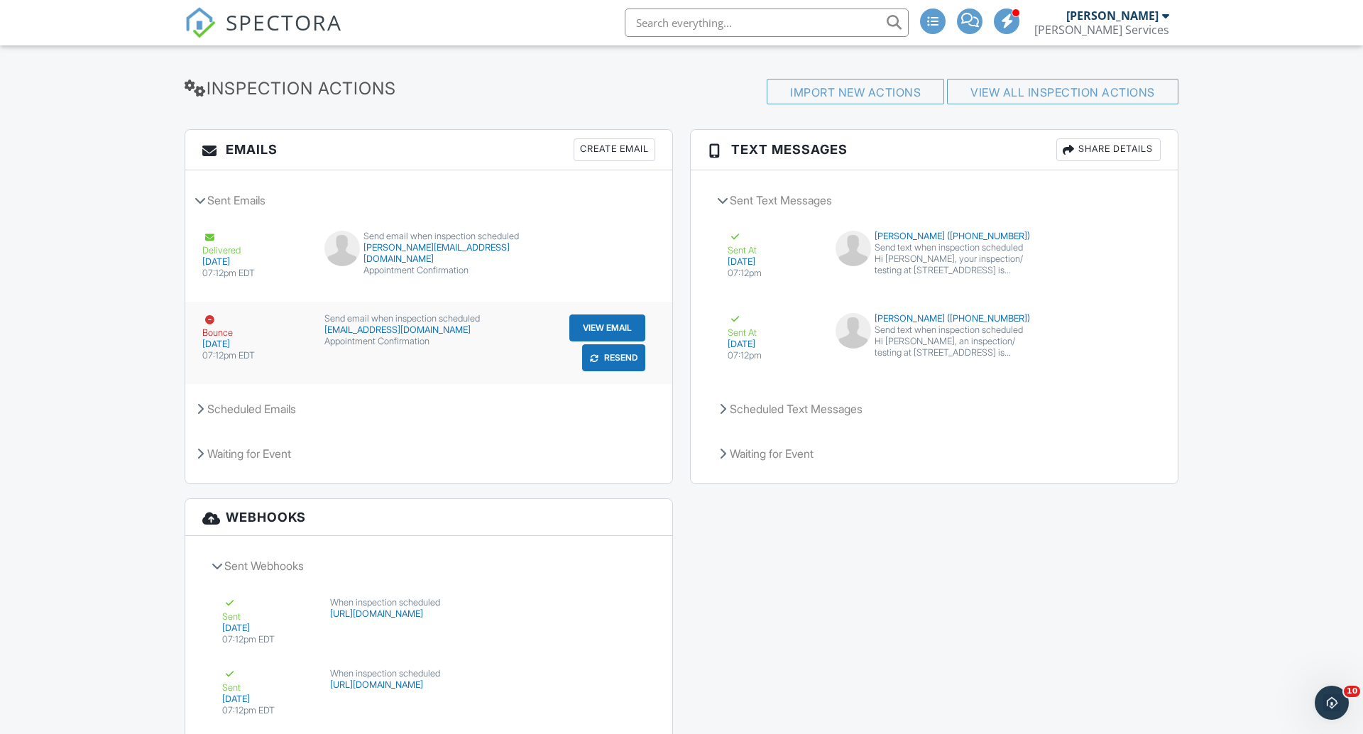
click at [616, 354] on button "Resend" at bounding box center [613, 357] width 63 height 27
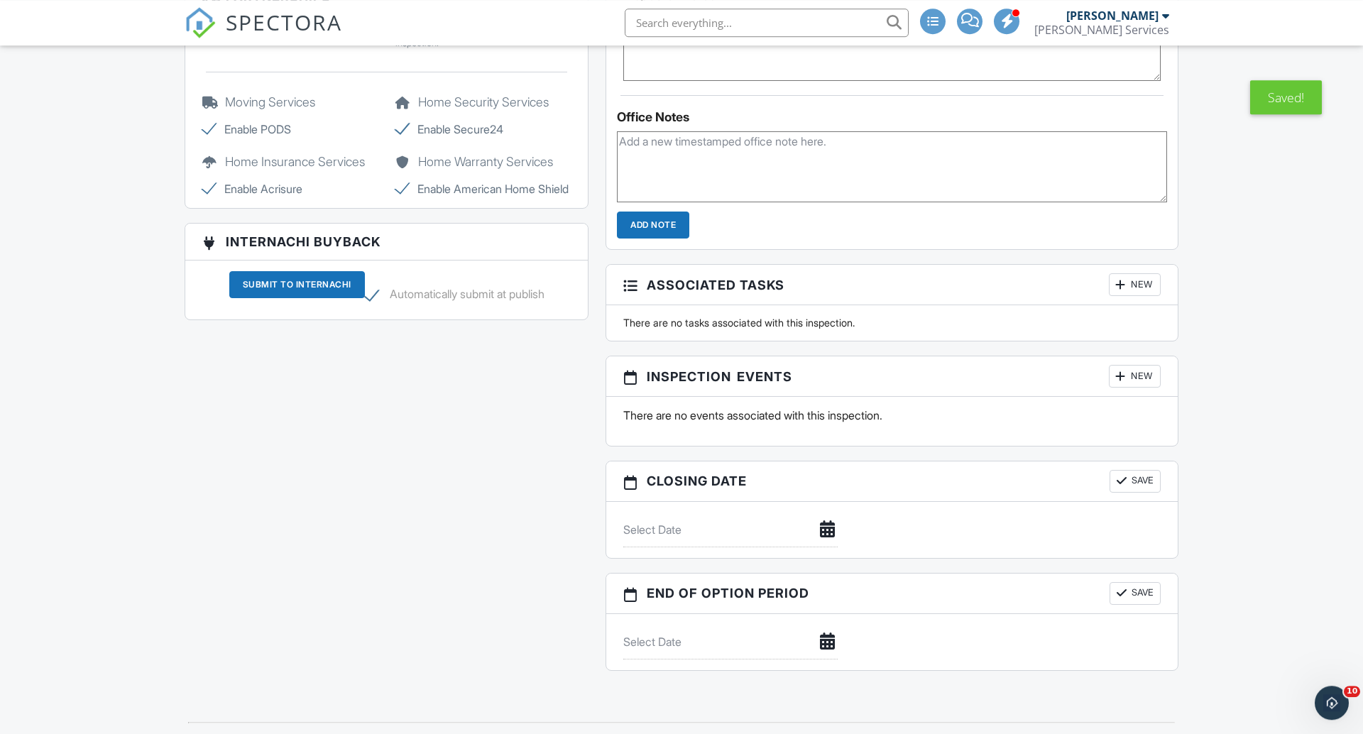
scroll to position [1115, 0]
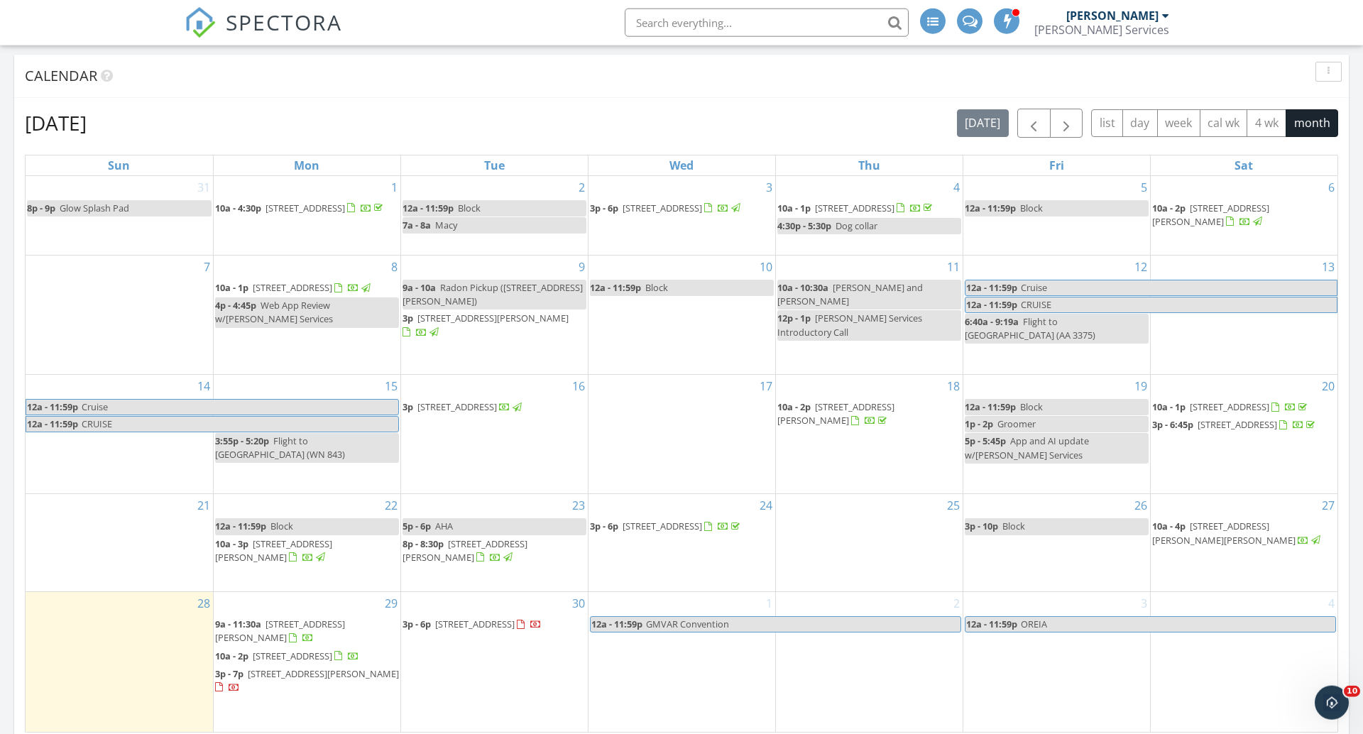
scroll to position [797, 0]
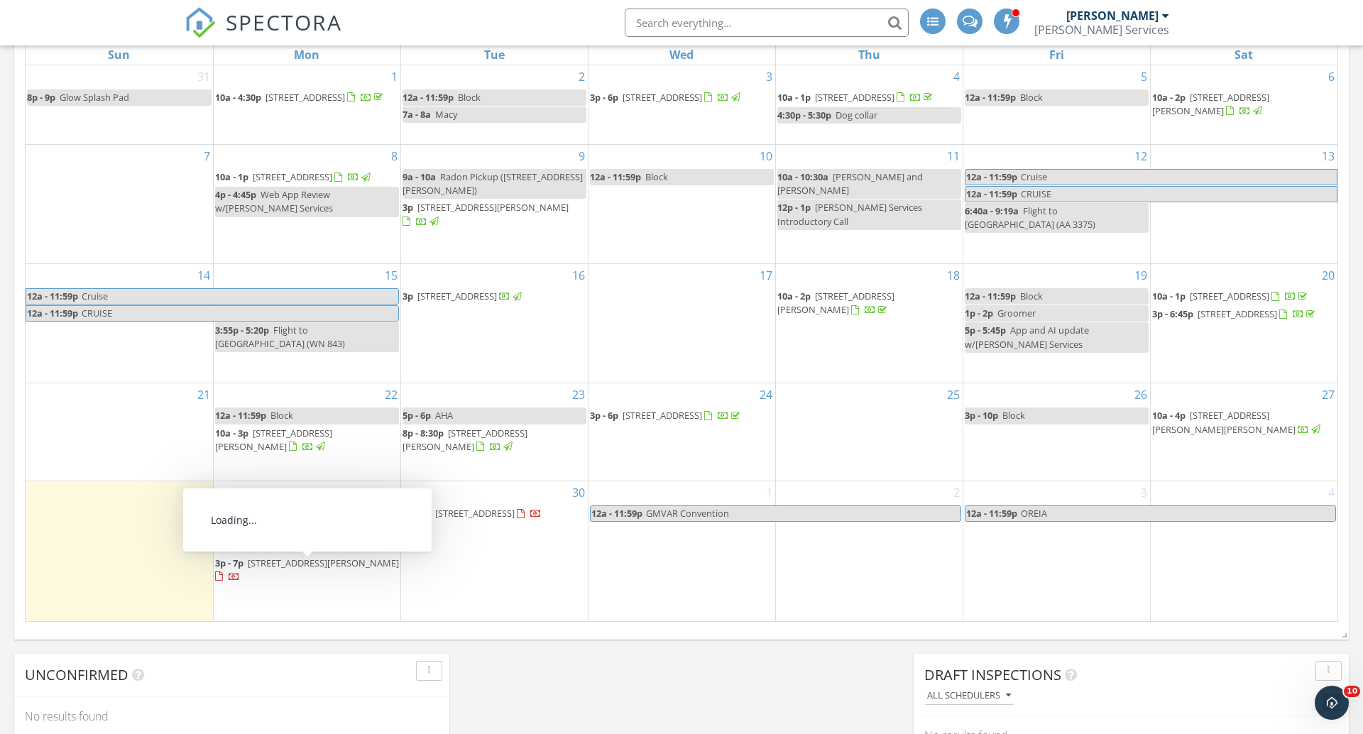
click at [346, 569] on span "[STREET_ADDRESS][PERSON_NAME]" at bounding box center [323, 563] width 151 height 13
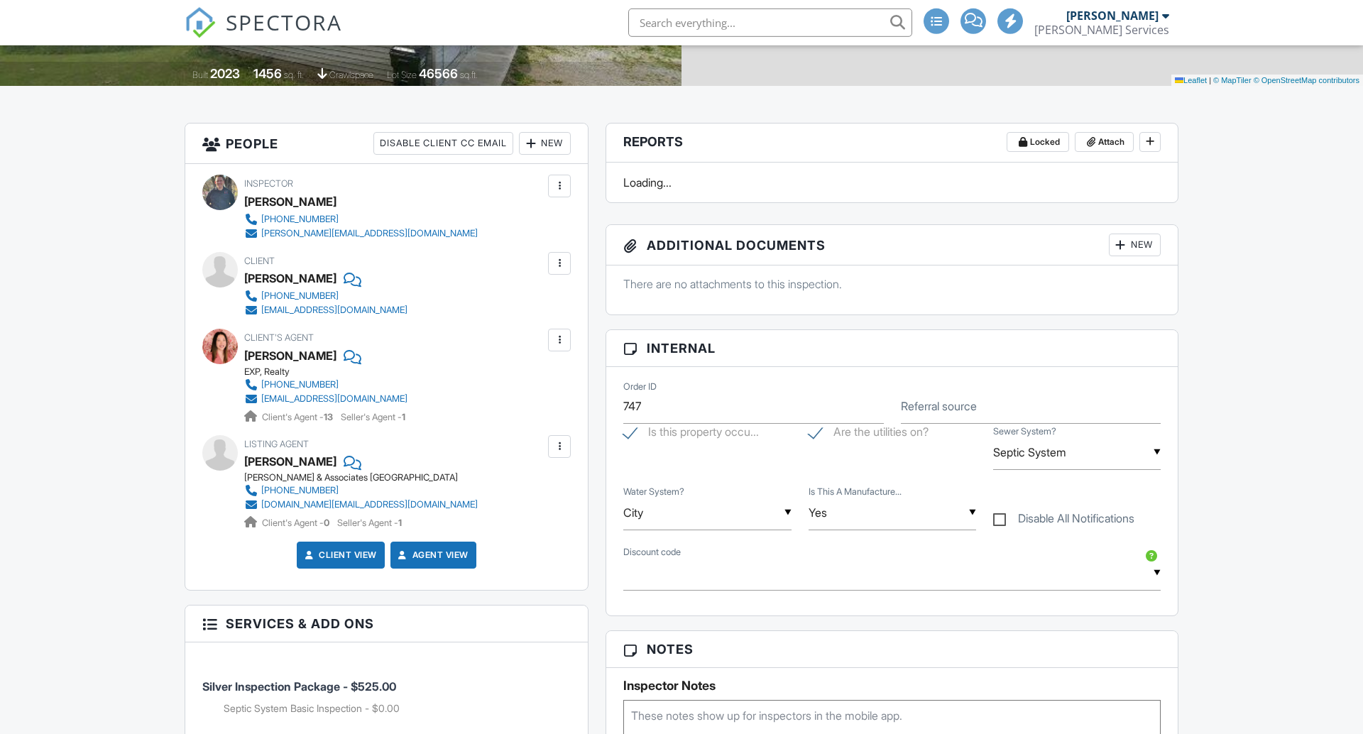
scroll to position [875, 0]
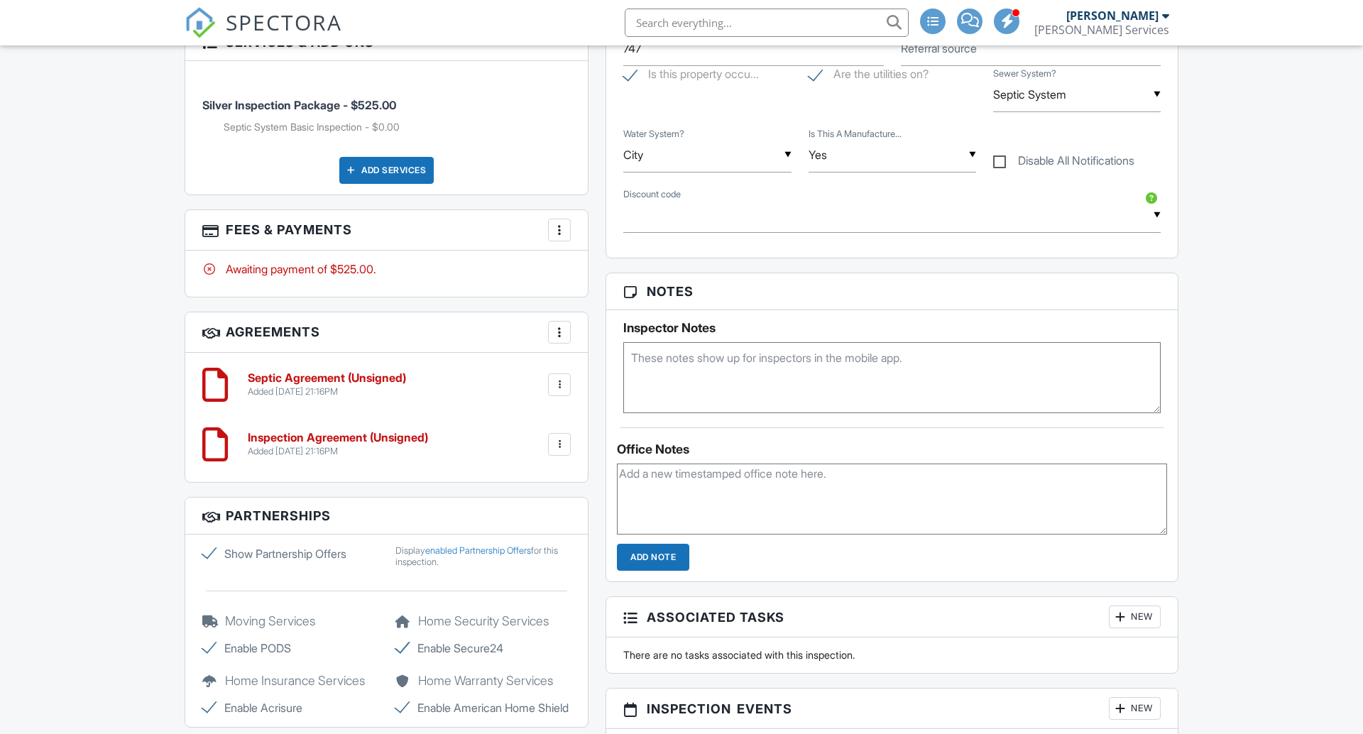
click at [719, 369] on textarea at bounding box center [891, 377] width 537 height 71
type textarea "1572"
